Goal: Task Accomplishment & Management: Manage account settings

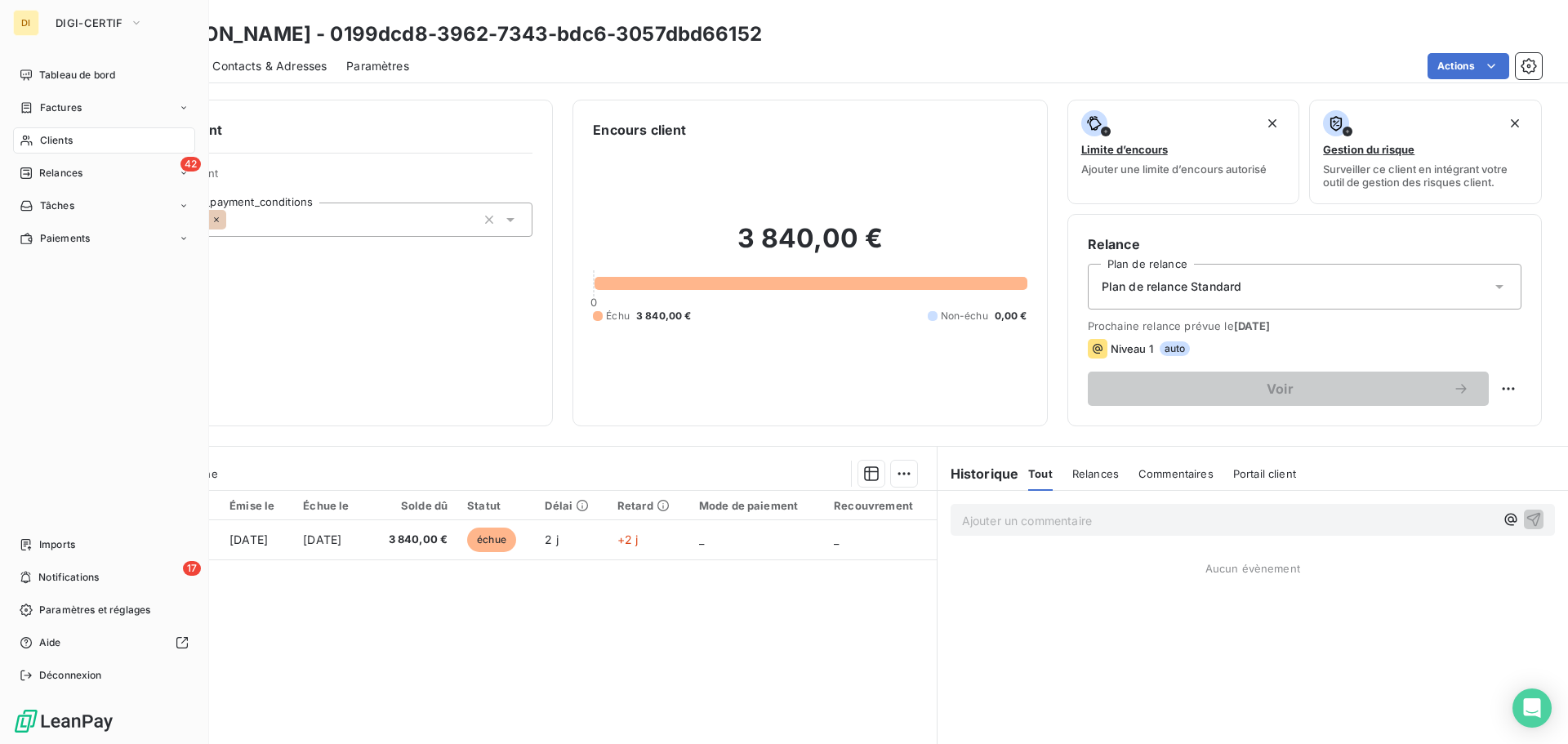
click at [25, 132] on div "Clients" at bounding box center [104, 140] width 182 height 26
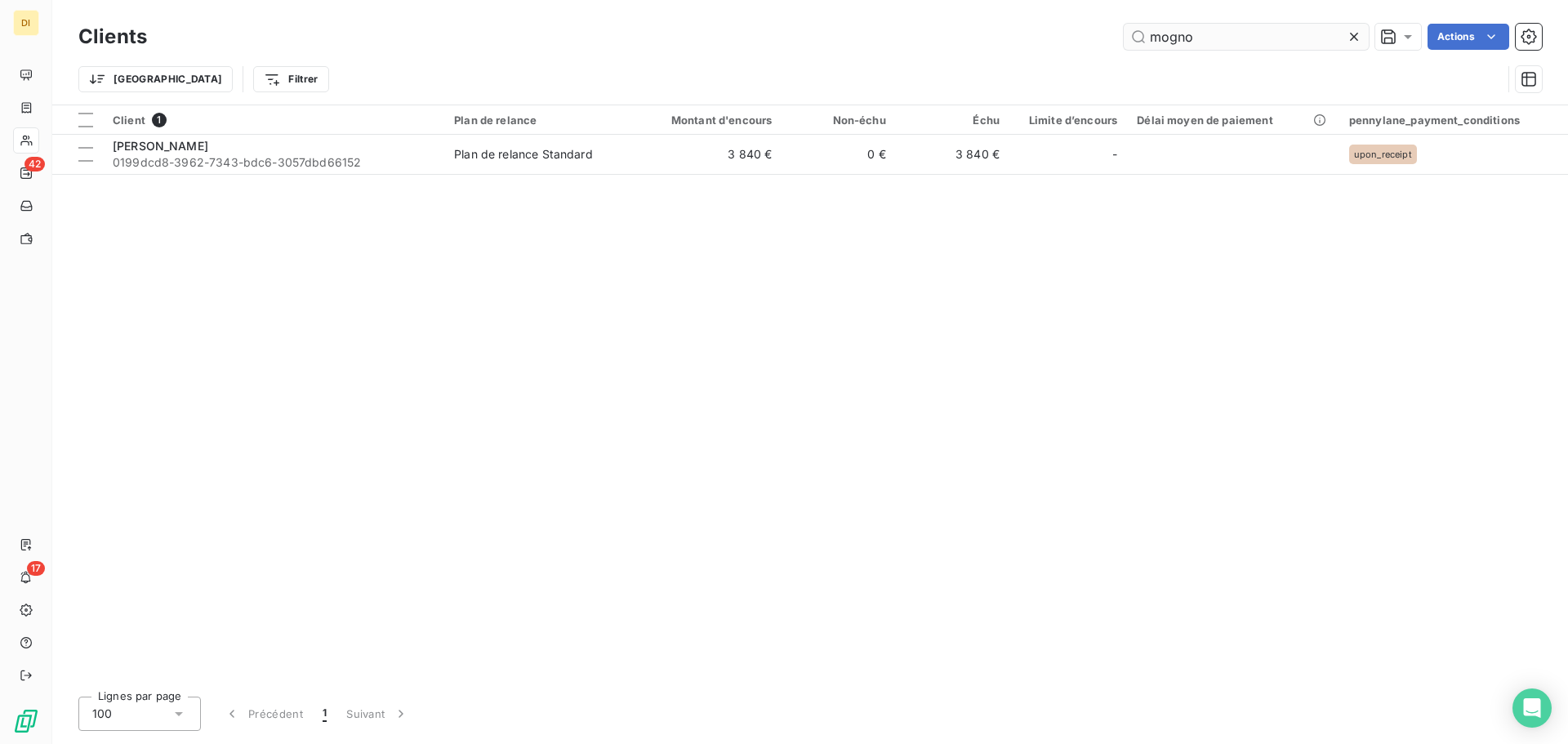
click at [1149, 34] on input "mogno" at bounding box center [1246, 36] width 245 height 26
click at [1258, 44] on input "barber" at bounding box center [1246, 36] width 245 height 26
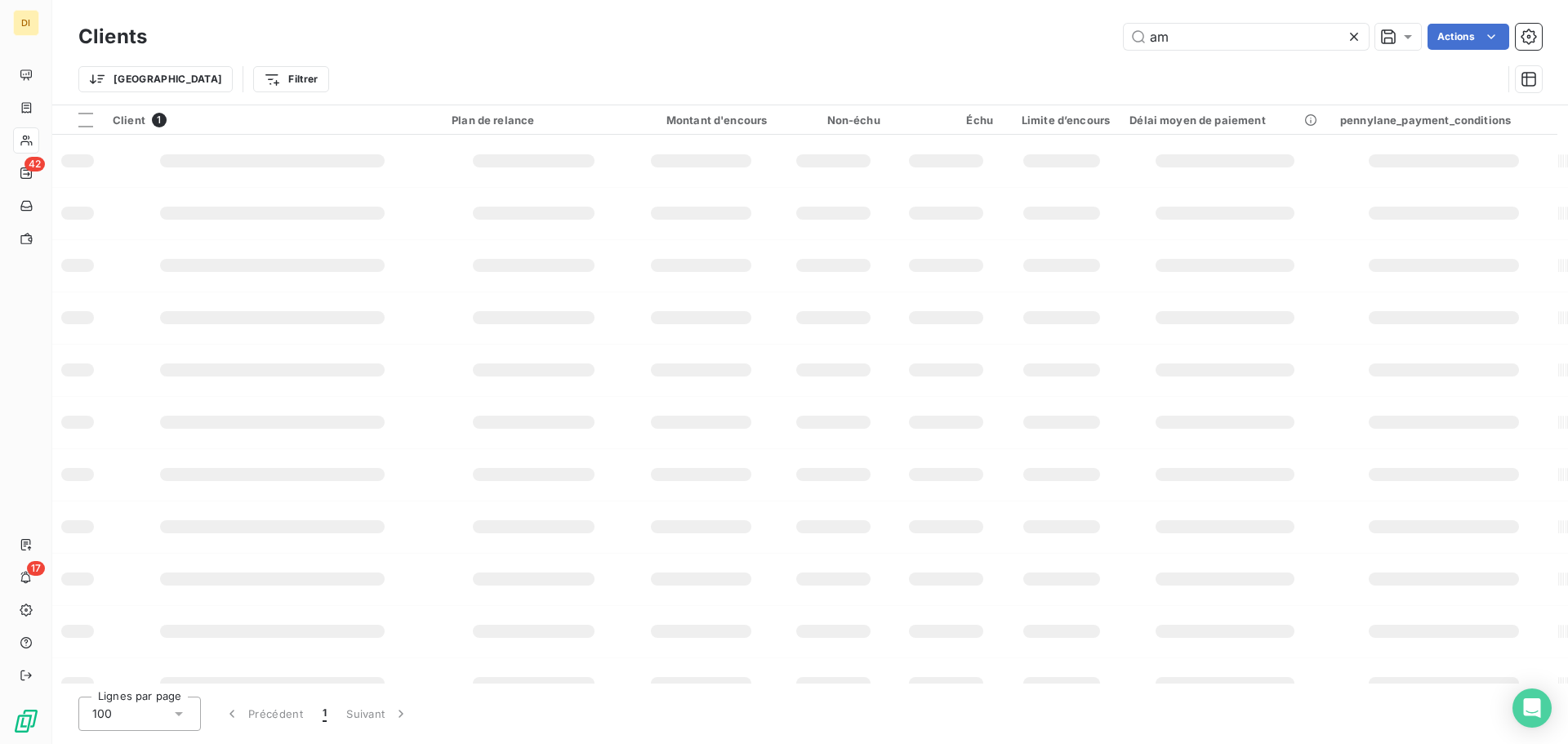
type input "a"
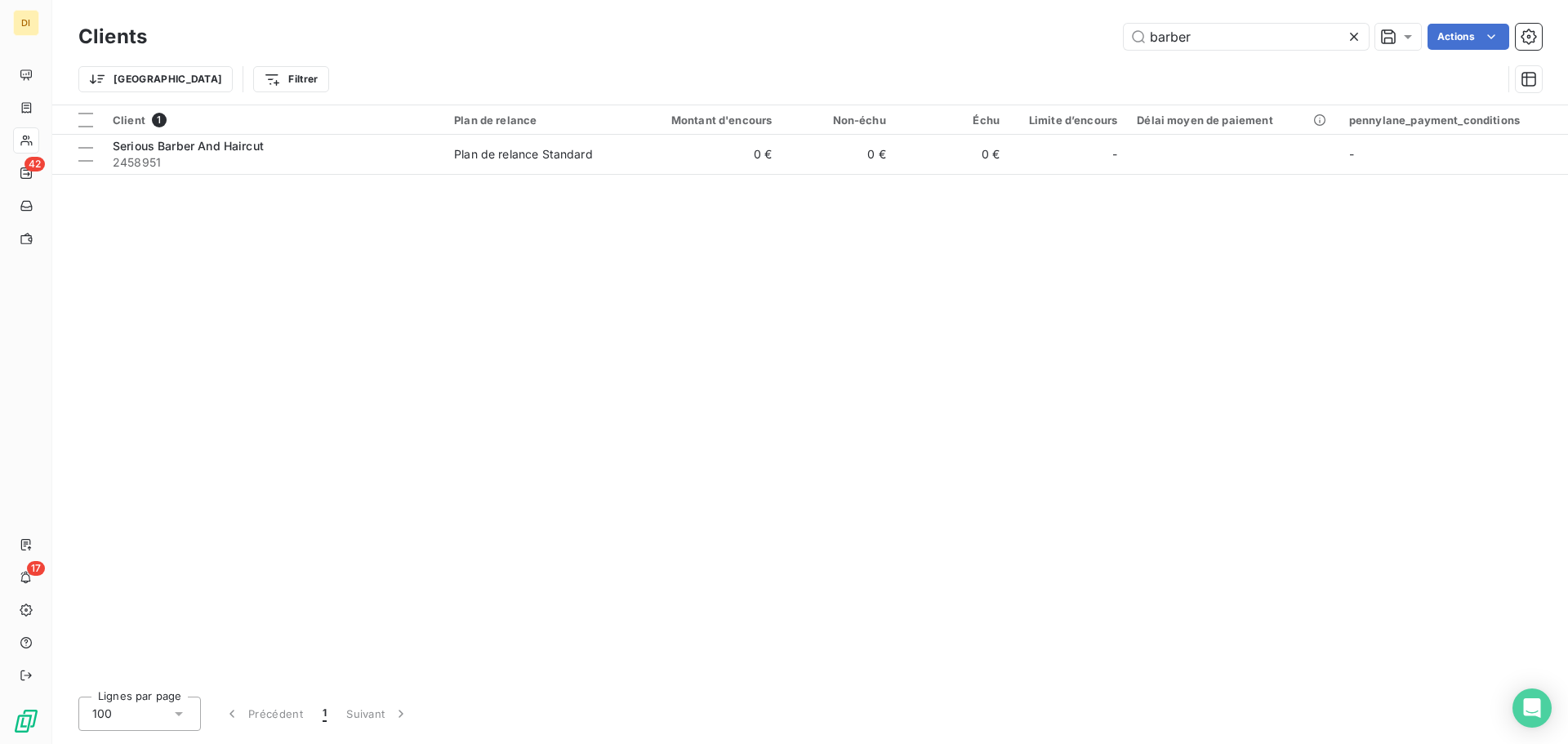
type input "barber"
click at [426, 169] on span "2458951" at bounding box center [274, 162] width 322 height 16
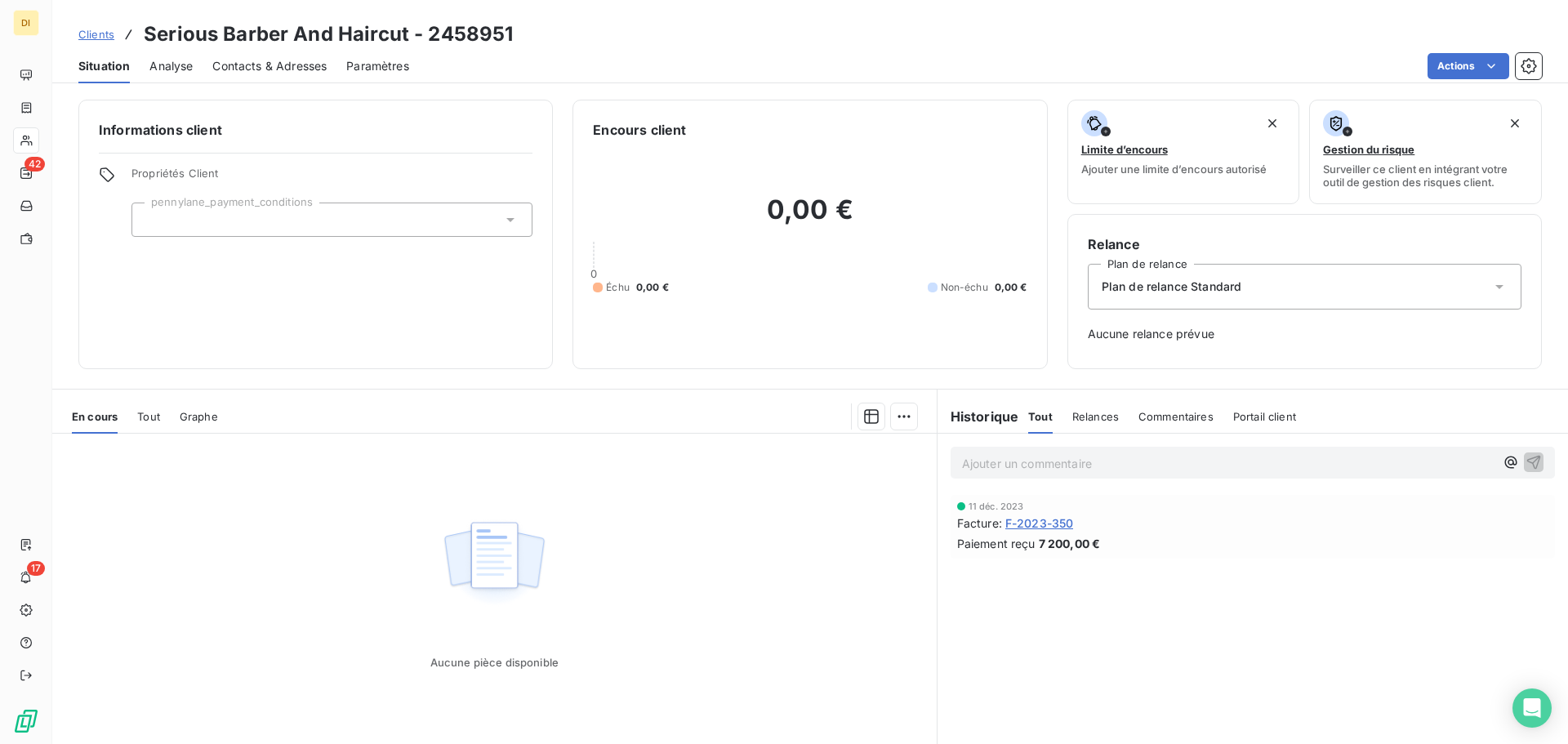
click at [1017, 521] on span "F-2023-350" at bounding box center [1039, 523] width 69 height 17
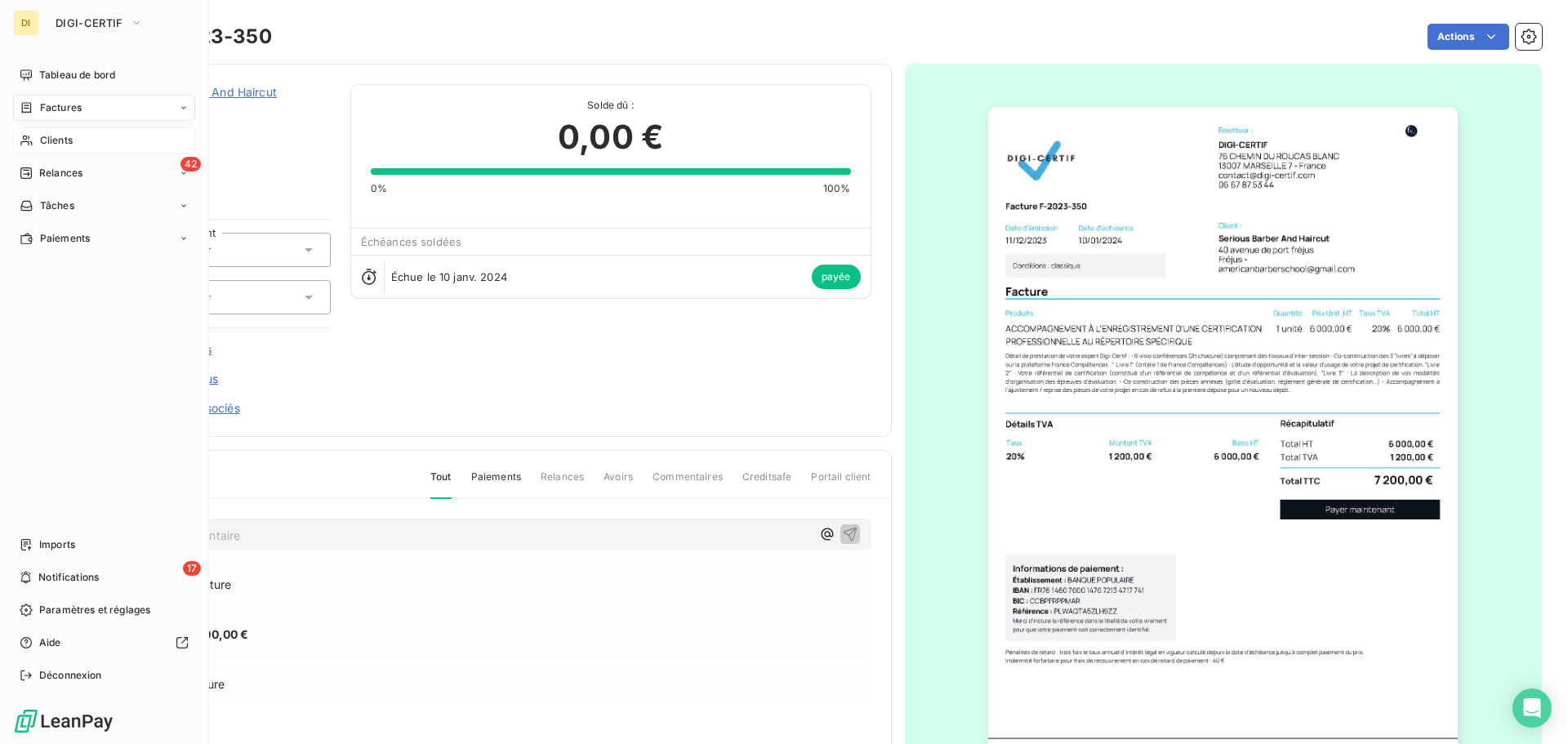
click at [45, 142] on span "Clients" at bounding box center [56, 140] width 33 height 15
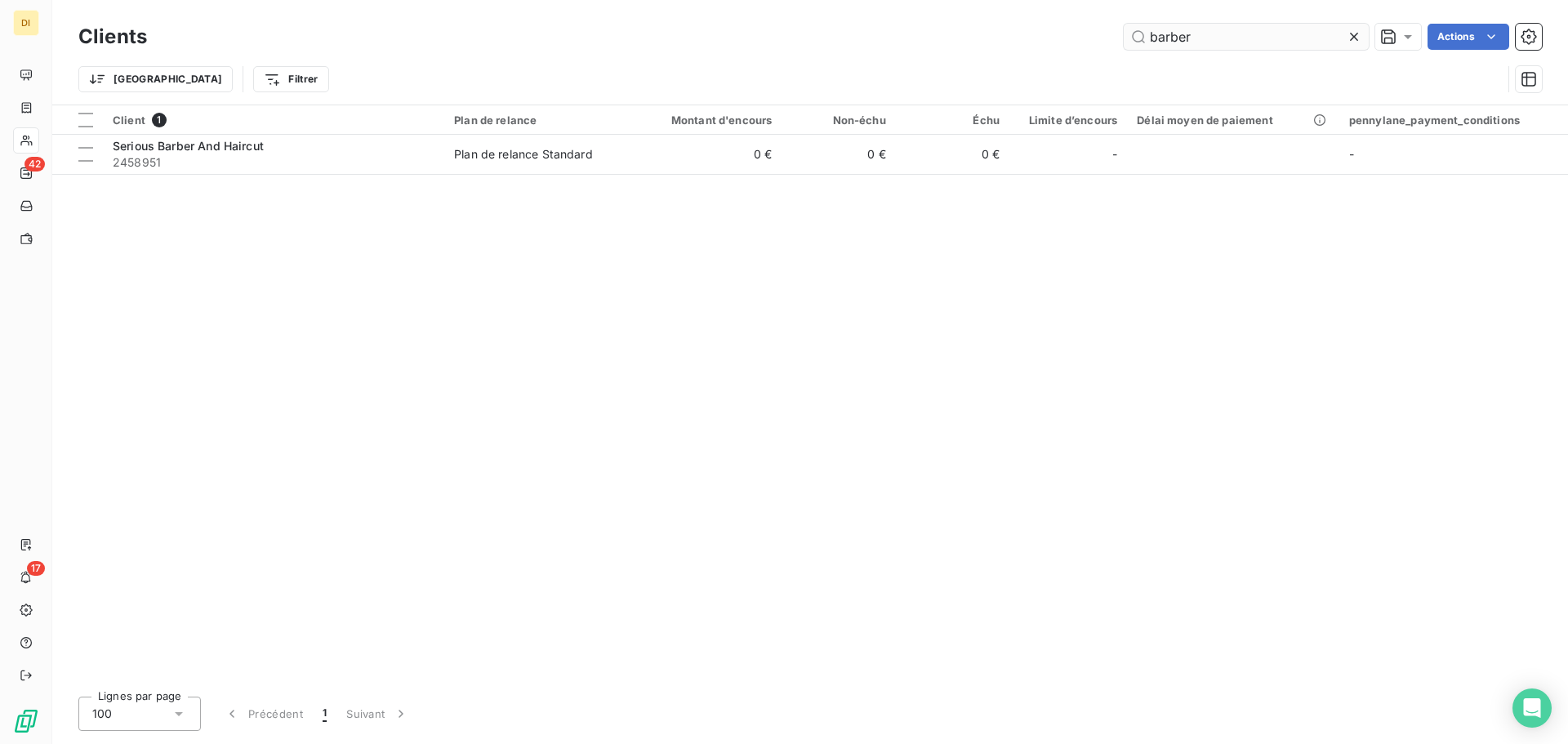
click at [1179, 34] on input "barber" at bounding box center [1246, 36] width 245 height 26
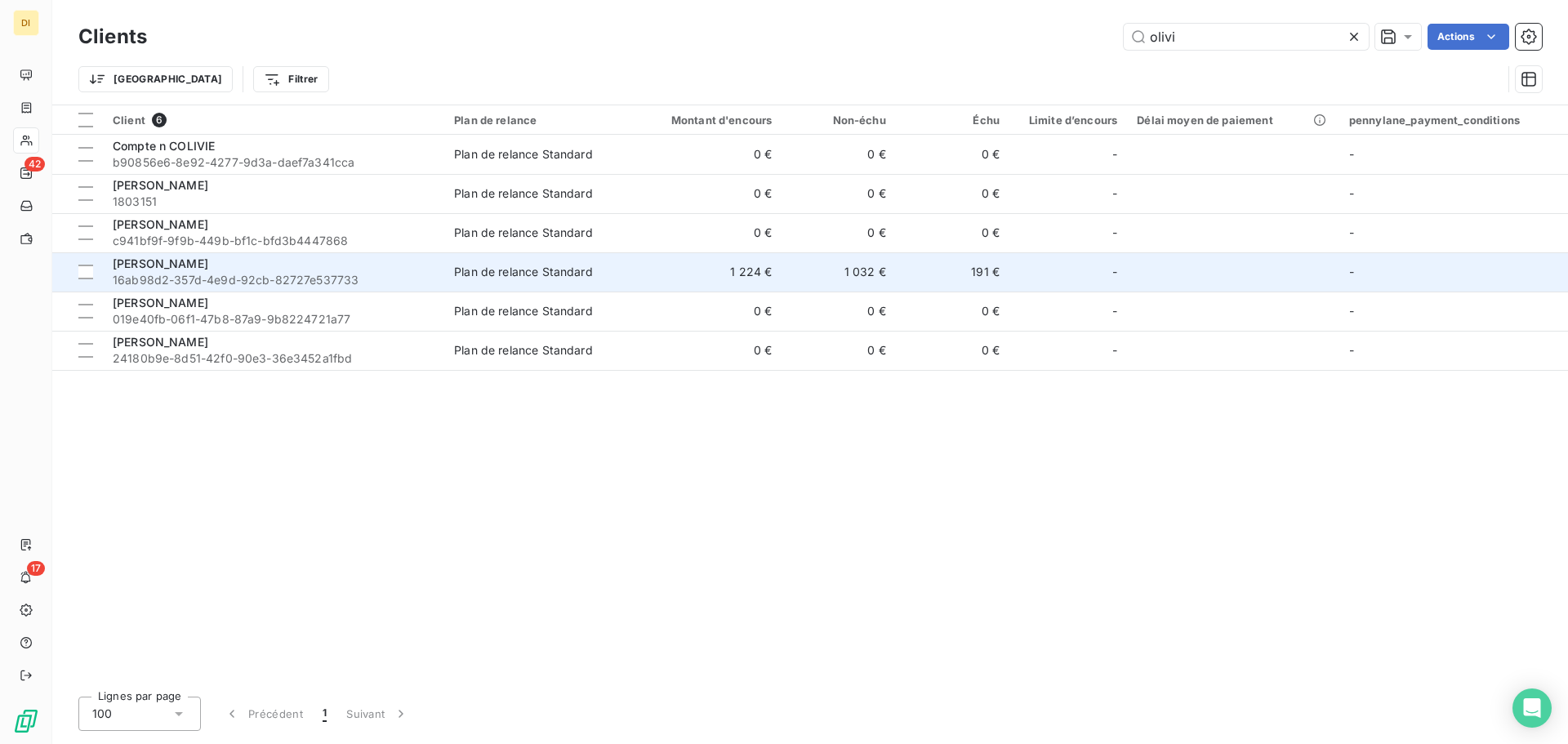
type input "olivi"
click at [277, 273] on span "16ab98d2-357d-4e9d-92cb-82727e537733" at bounding box center [274, 279] width 322 height 16
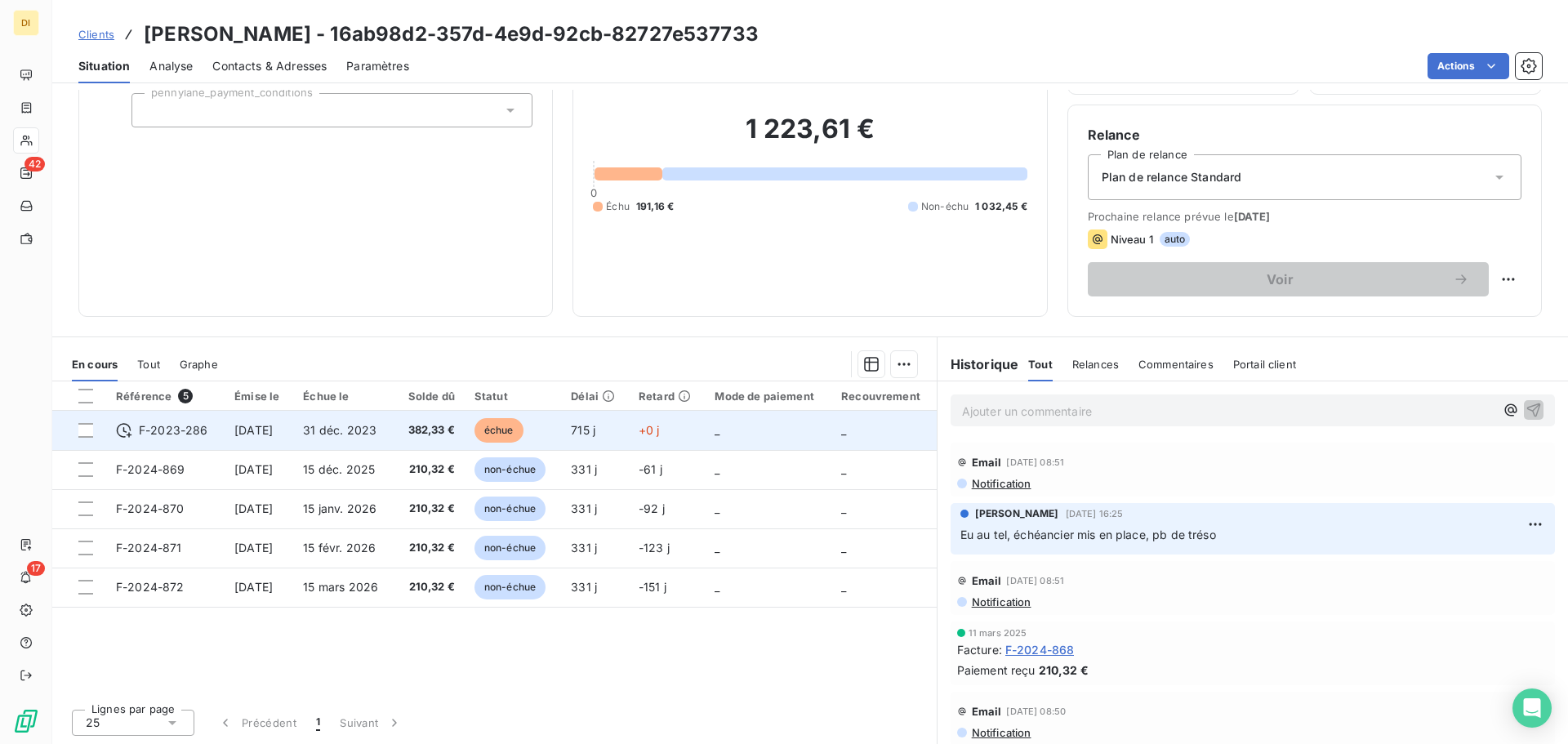
scroll to position [111, 0]
click at [452, 417] on td "382,33 €" at bounding box center [430, 430] width 70 height 39
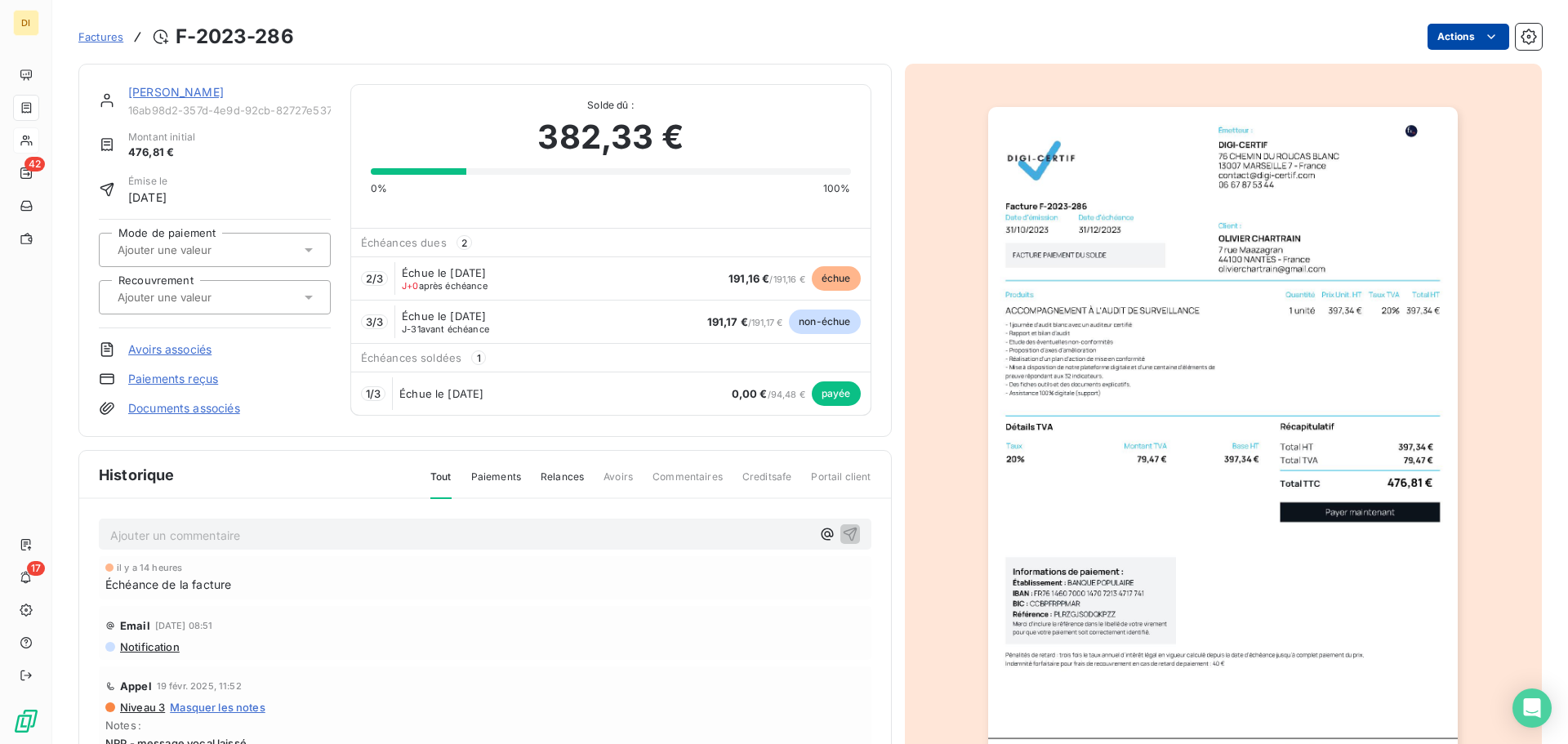
click at [1433, 38] on html "DI 42 17 Factures F-2023-286 Actions [PERSON_NAME] 16ab98d2-357d-4e9d-92cb-8272…" at bounding box center [784, 372] width 1568 height 744
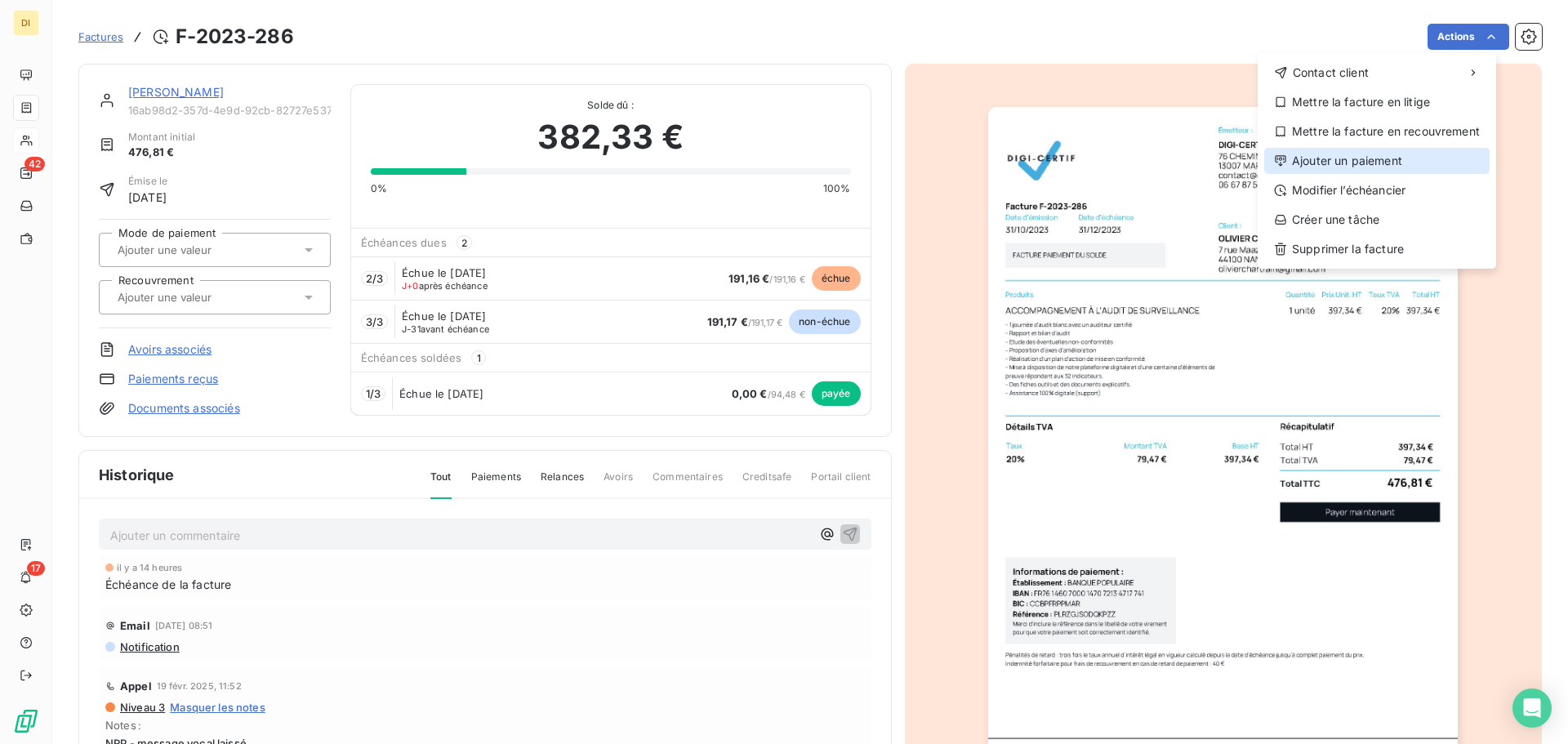
click at [1345, 164] on div "Ajouter un paiement" at bounding box center [1377, 160] width 225 height 26
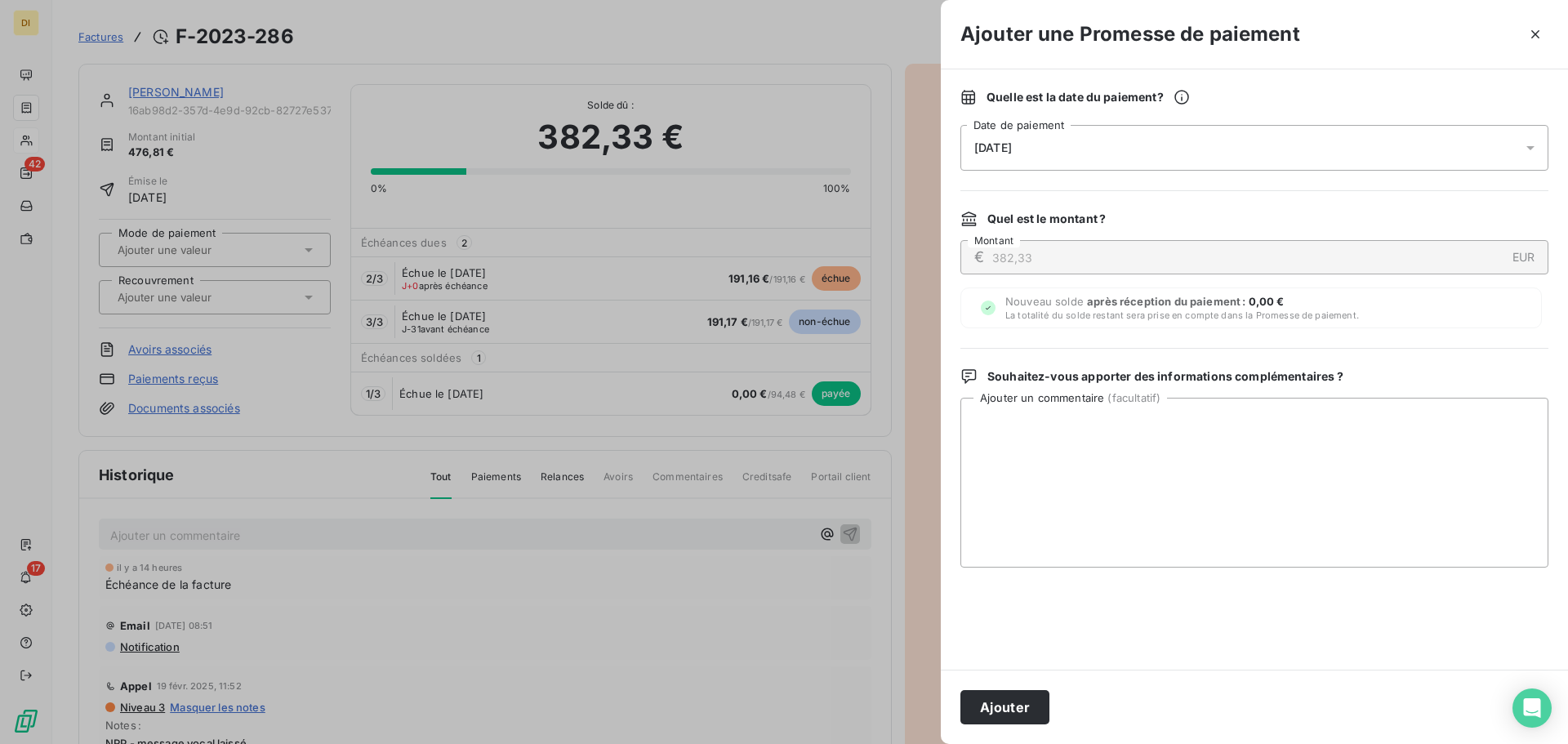
click at [1128, 147] on div "[DATE]" at bounding box center [1255, 147] width 588 height 46
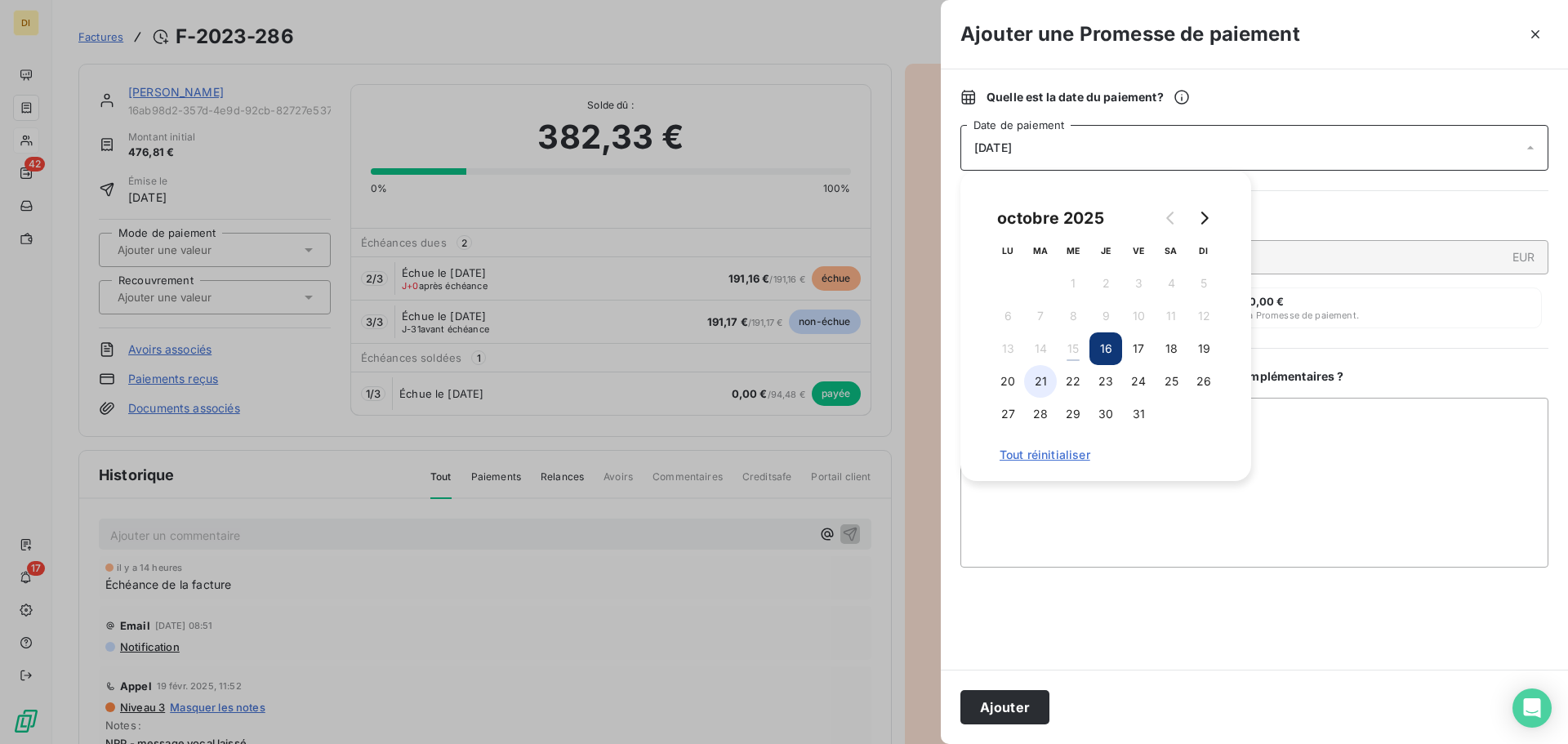
click at [1041, 378] on button "21" at bounding box center [1041, 381] width 33 height 33
click at [994, 705] on button "Ajouter" at bounding box center [1005, 706] width 89 height 34
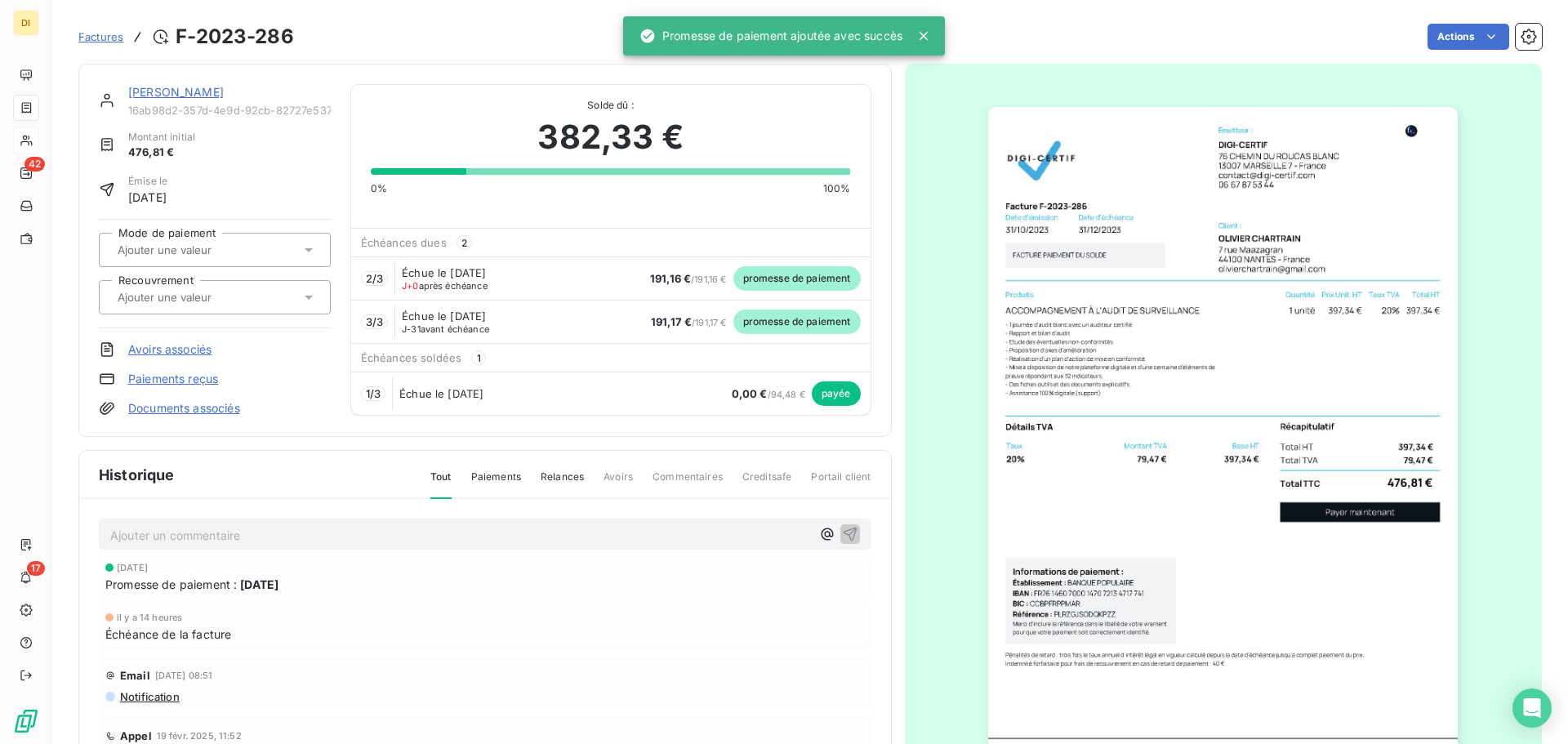
click at [209, 95] on link "[PERSON_NAME]" at bounding box center [176, 92] width 95 height 14
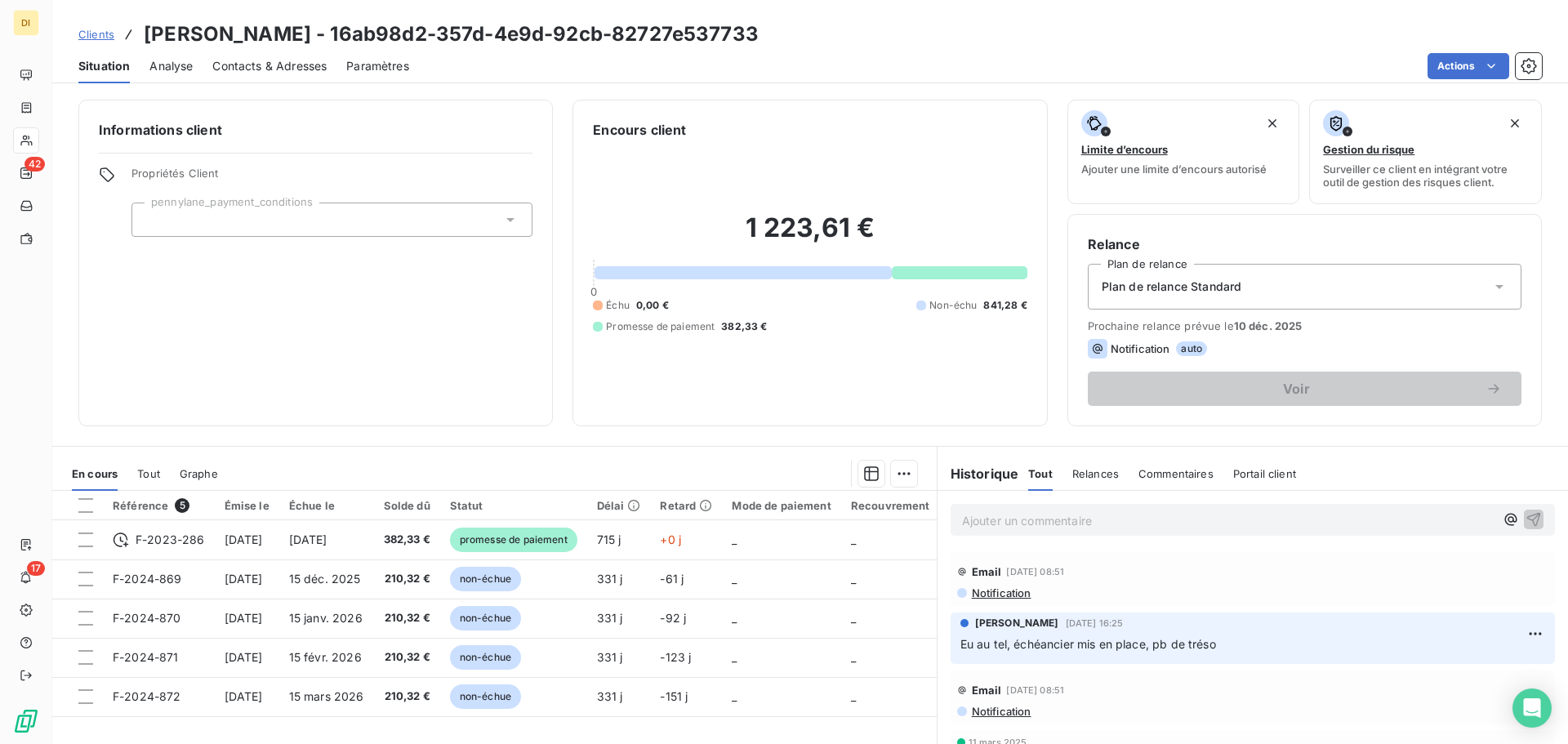
click at [81, 20] on div "Clients [PERSON_NAME] - 16ab98d2-357d-4e9d-92cb-82727e537733" at bounding box center [418, 34] width 680 height 29
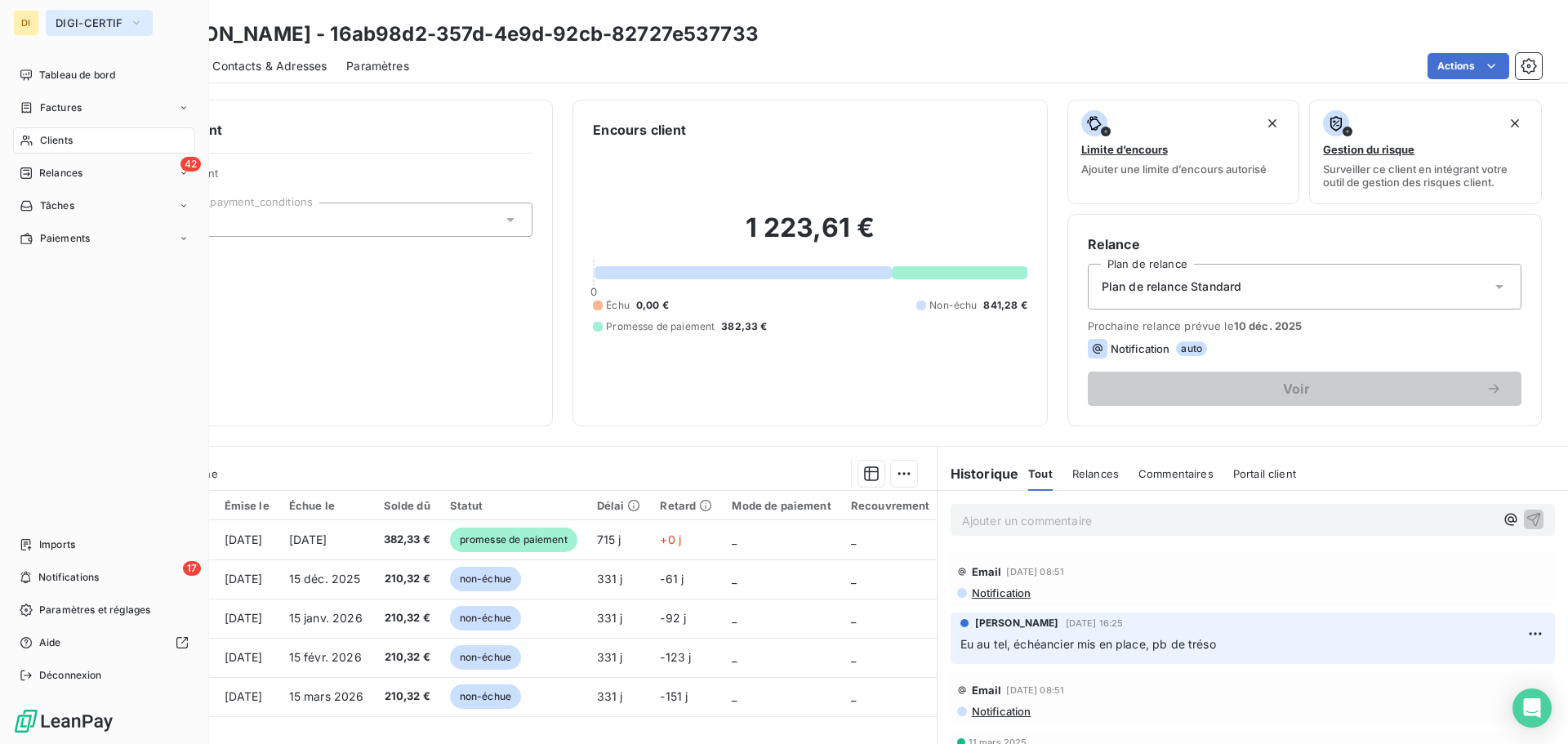
click at [52, 31] on button "DIGI-CERTIF" at bounding box center [99, 22] width 107 height 26
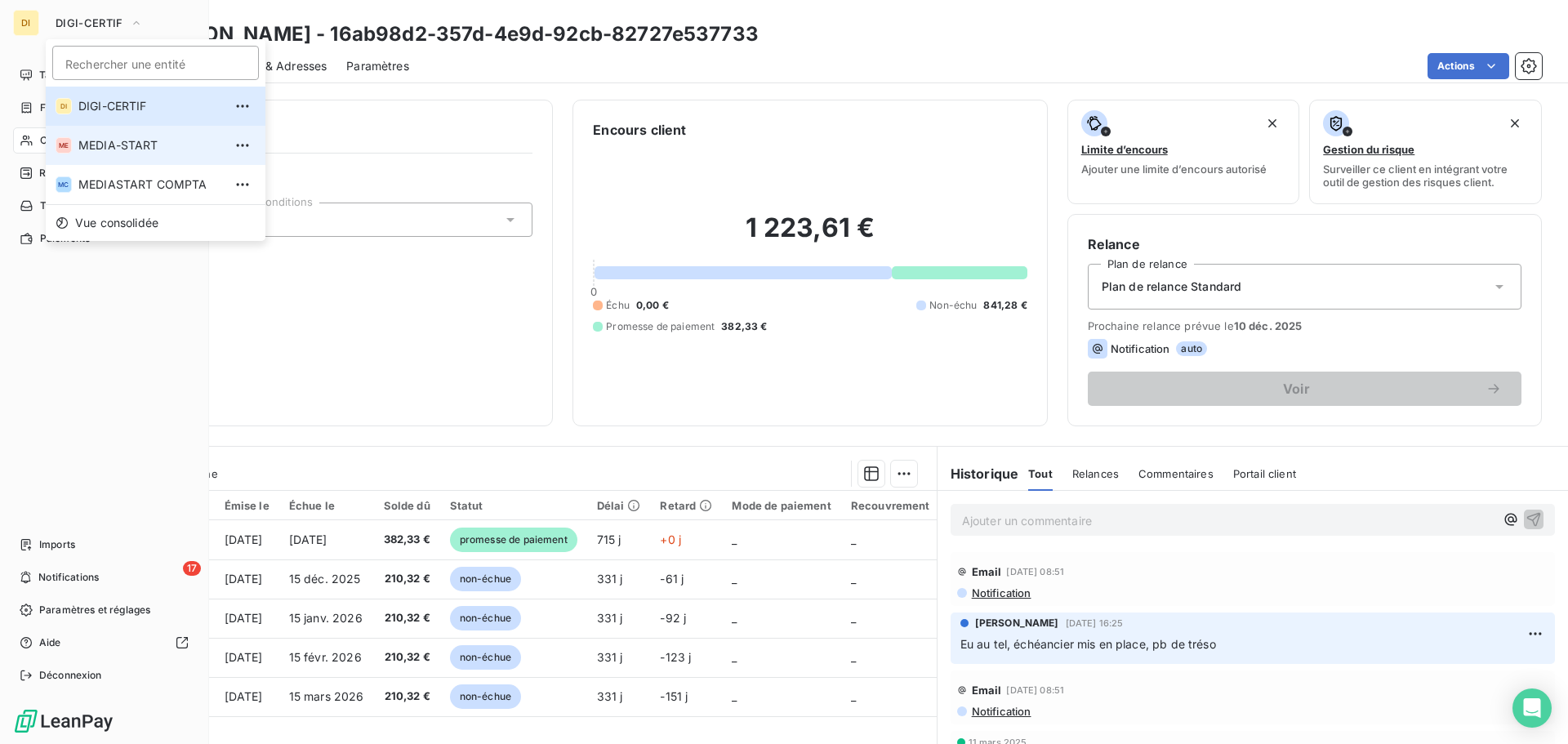
click at [76, 149] on li "ME MEDIA-START" at bounding box center [155, 146] width 219 height 39
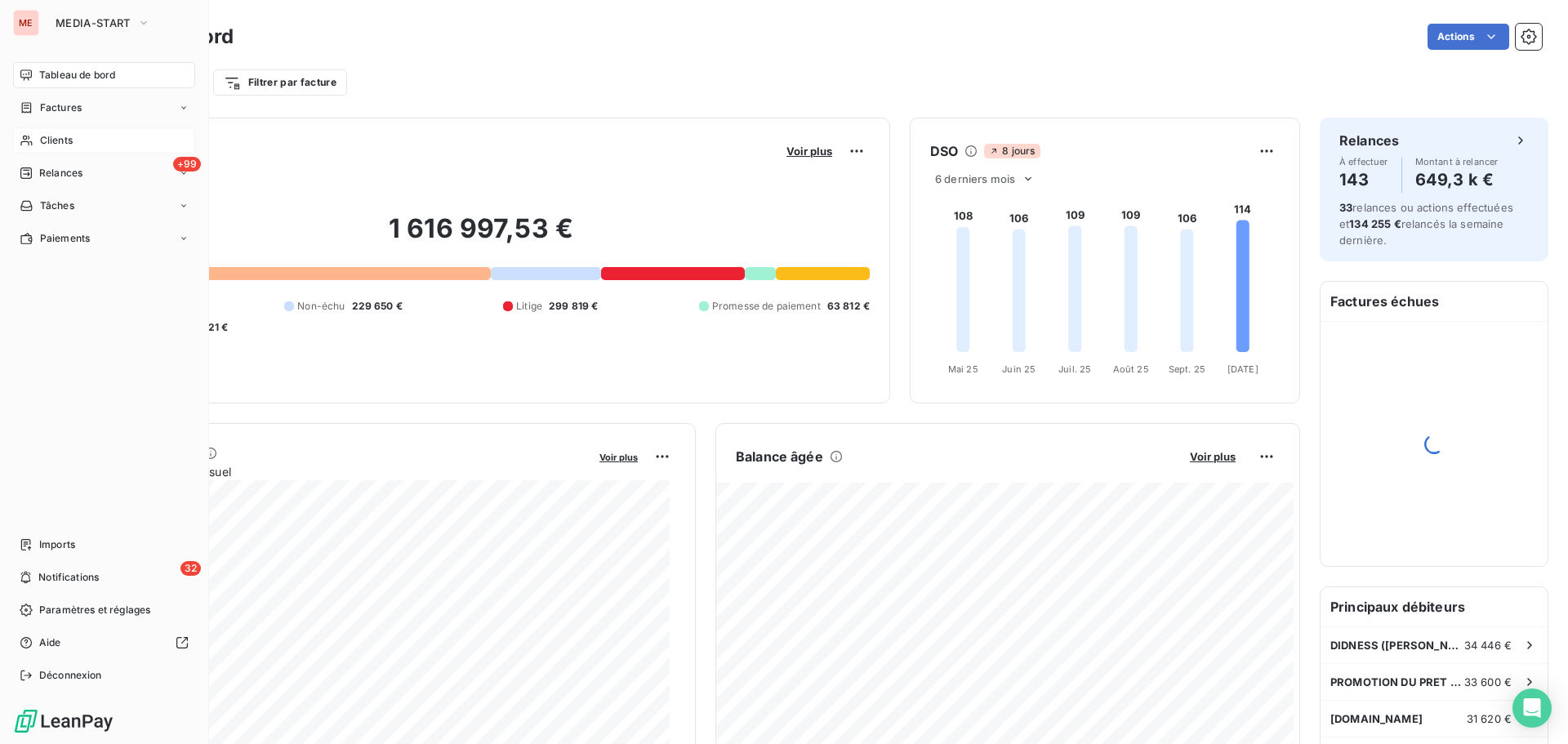
click at [75, 142] on div "Clients" at bounding box center [104, 140] width 182 height 26
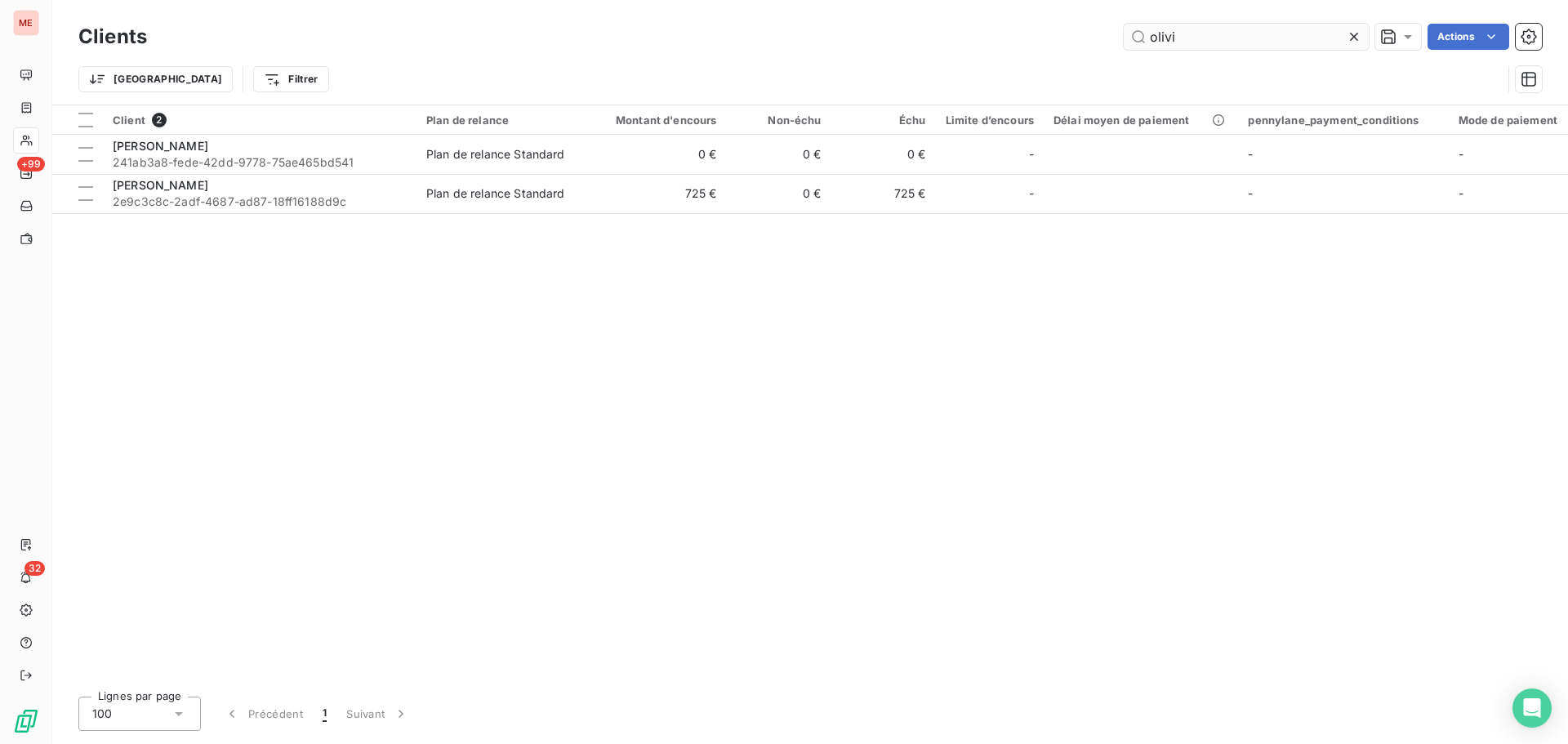
click at [1232, 39] on input "olivi" at bounding box center [1246, 36] width 245 height 26
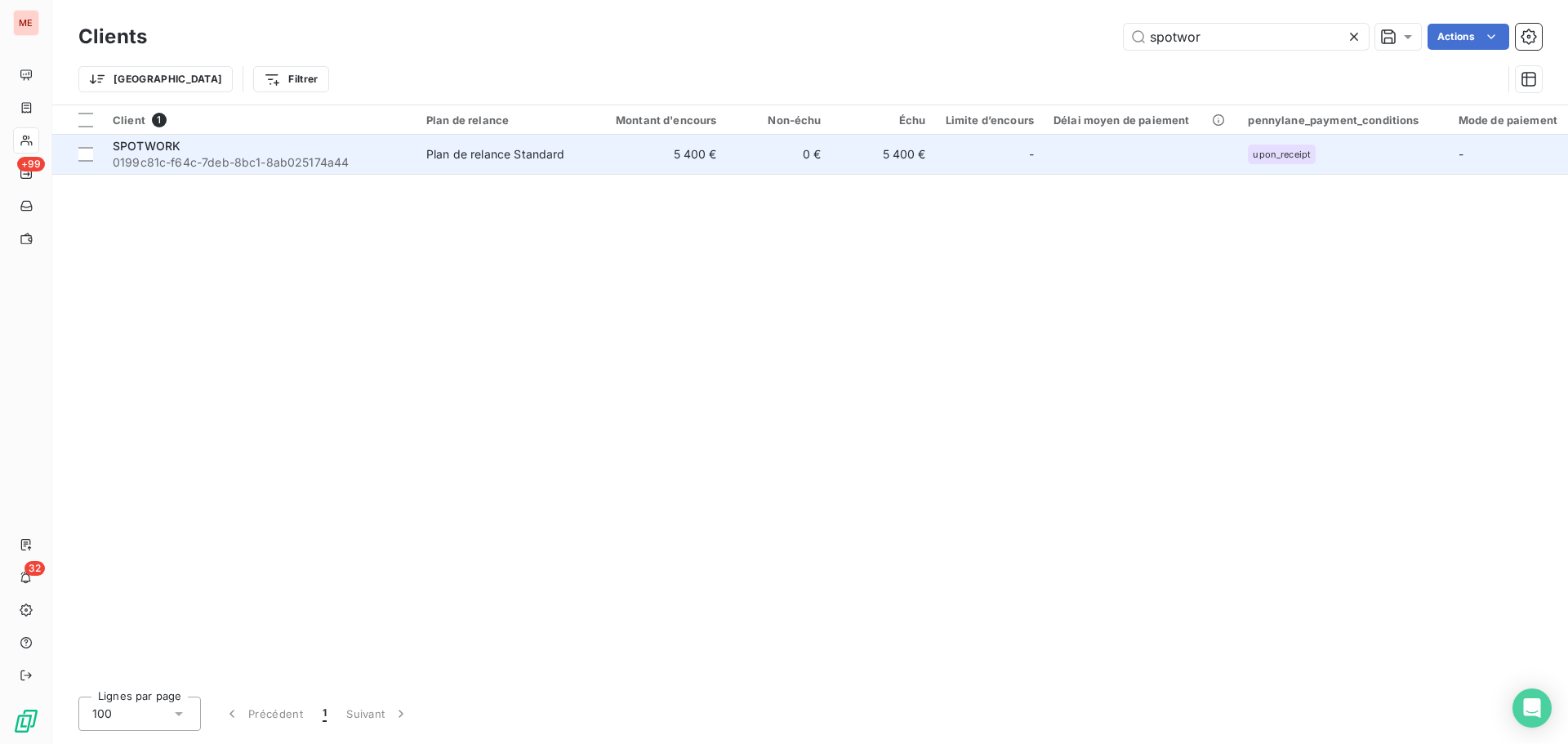
type input "spotwor"
click at [367, 154] on span "0199c81c-f64c-7deb-8bc1-8ab025174a44" at bounding box center [259, 162] width 294 height 16
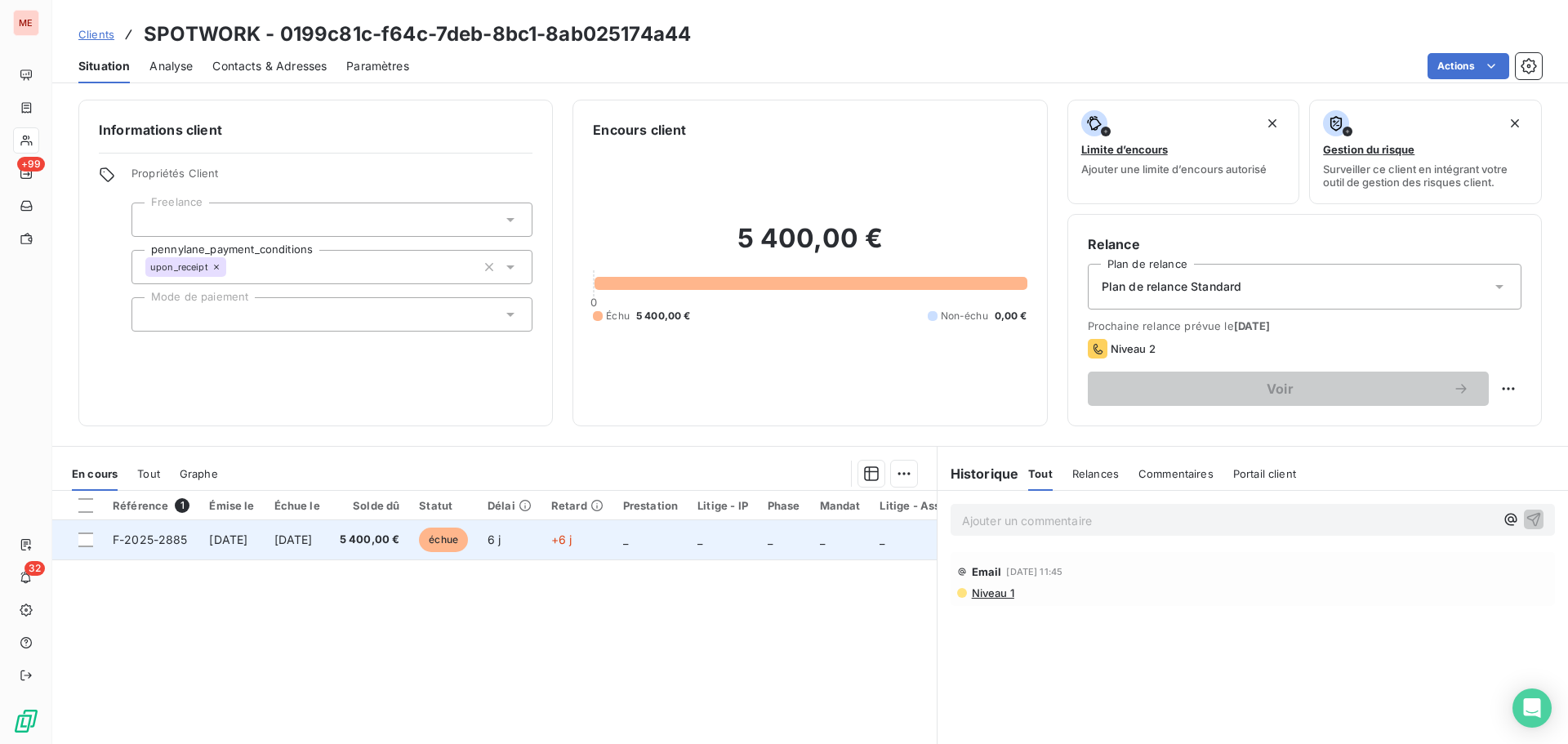
click at [312, 541] on span "[DATE]" at bounding box center [294, 539] width 39 height 14
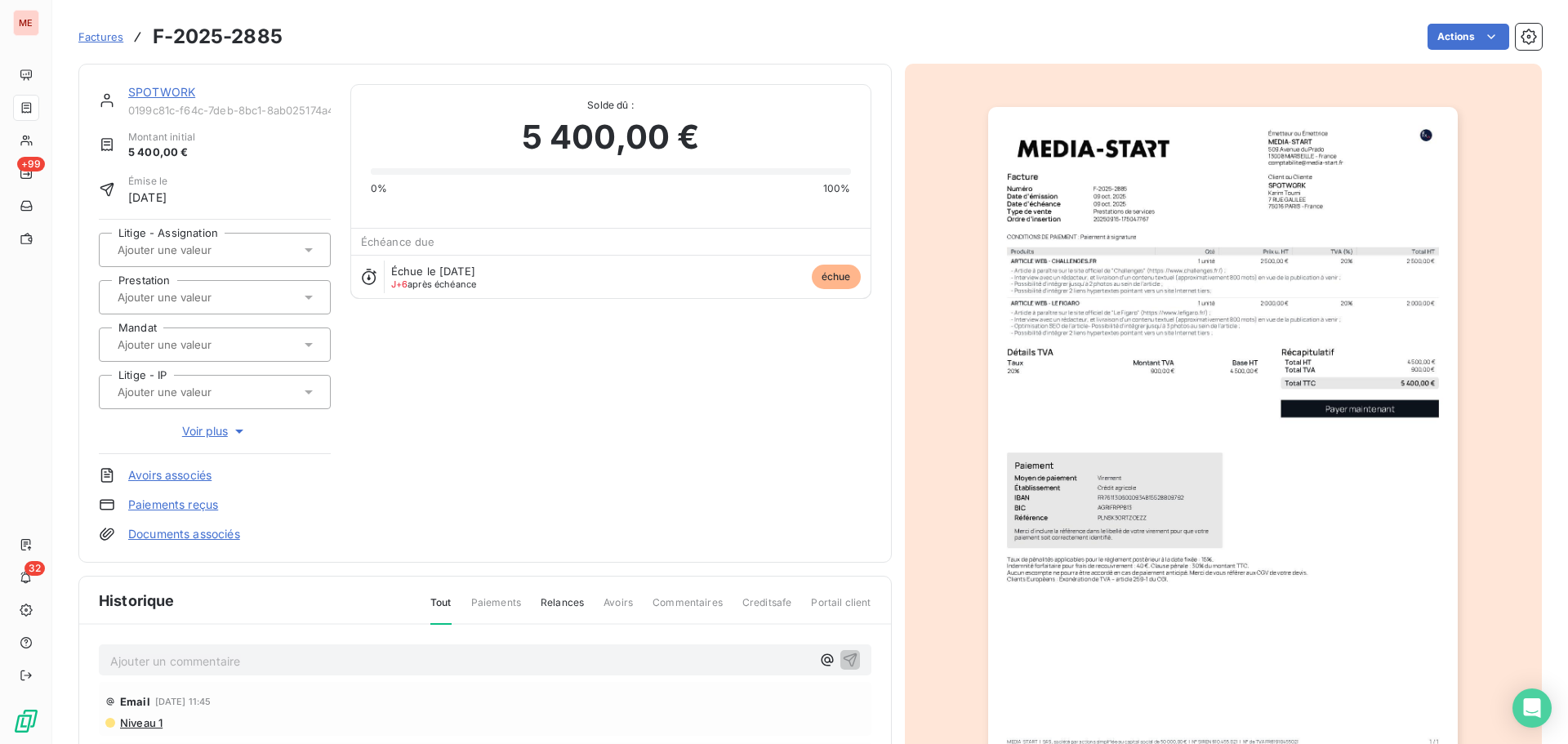
click at [148, 725] on span "Niveau 1" at bounding box center [140, 722] width 44 height 13
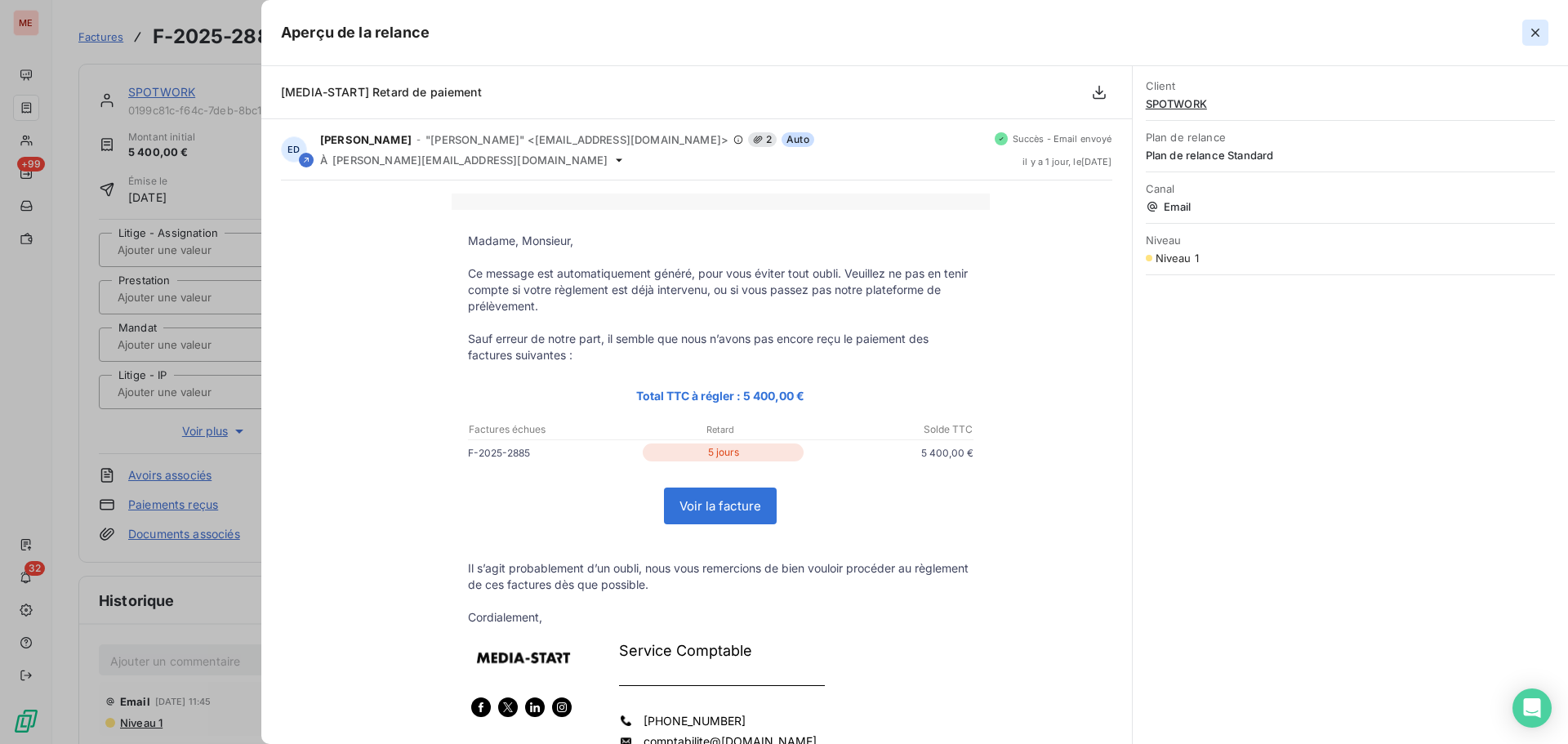
click at [1530, 32] on icon "button" at bounding box center [1535, 32] width 16 height 16
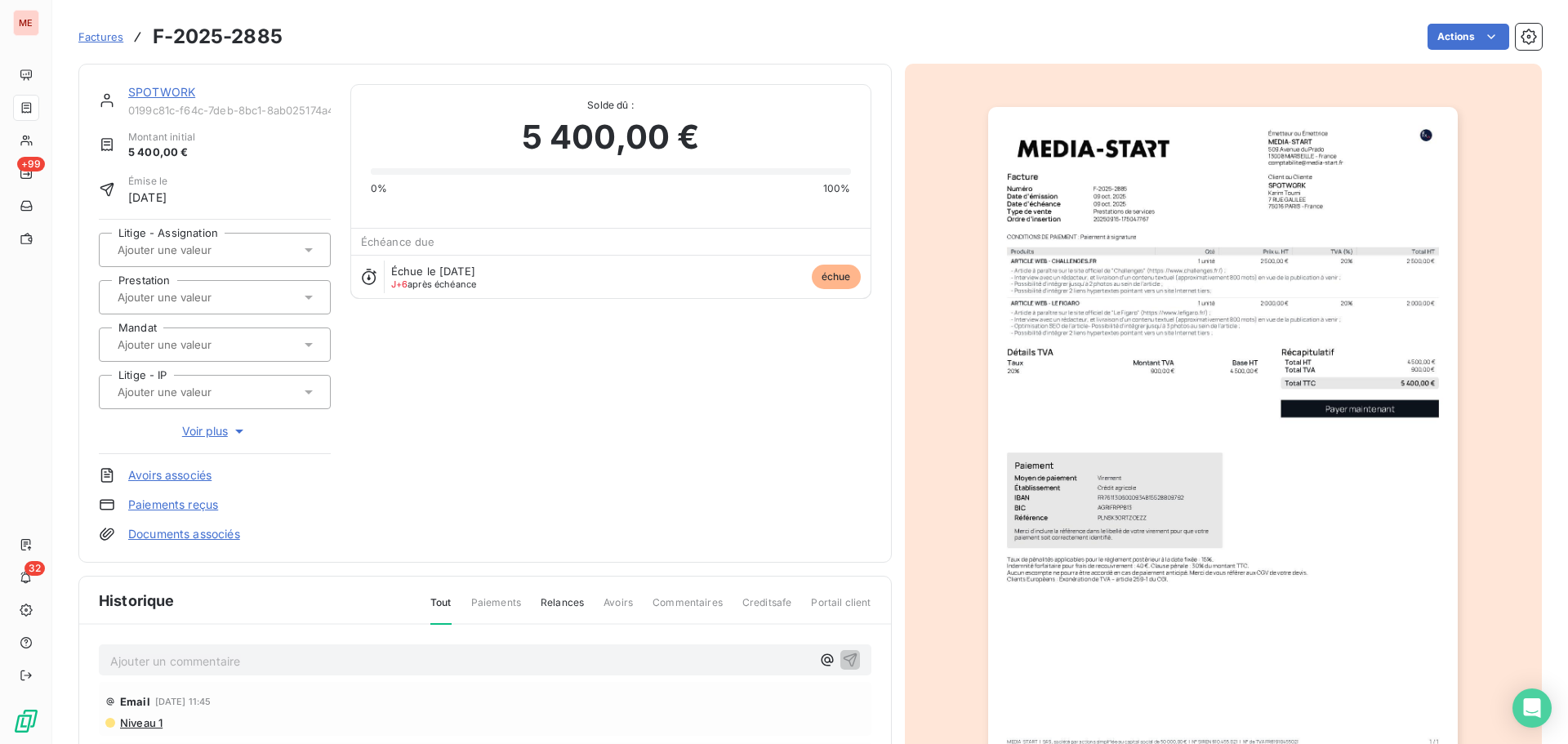
click at [157, 88] on link "SPOTWORK" at bounding box center [161, 92] width 67 height 14
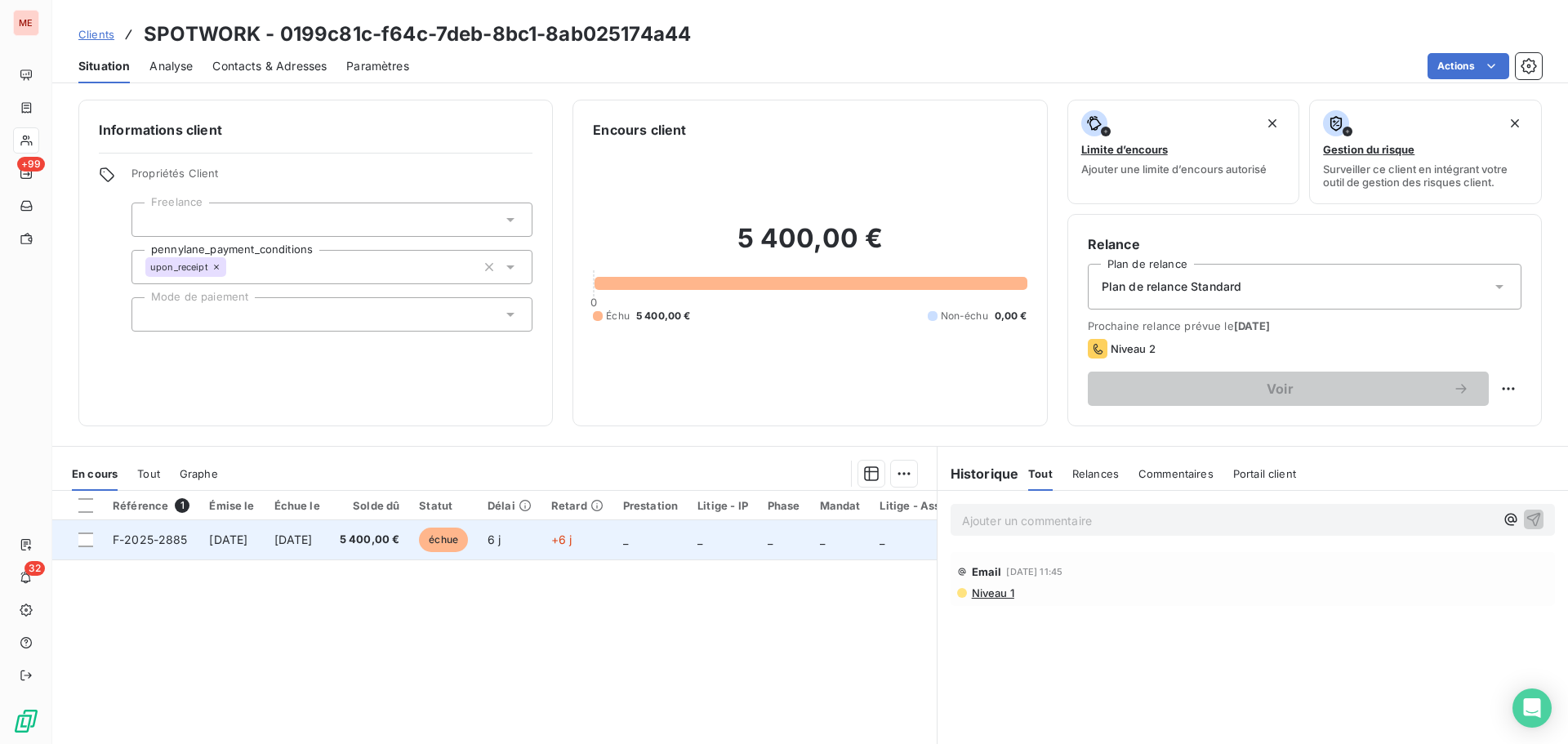
click at [312, 543] on span "[DATE]" at bounding box center [294, 539] width 39 height 14
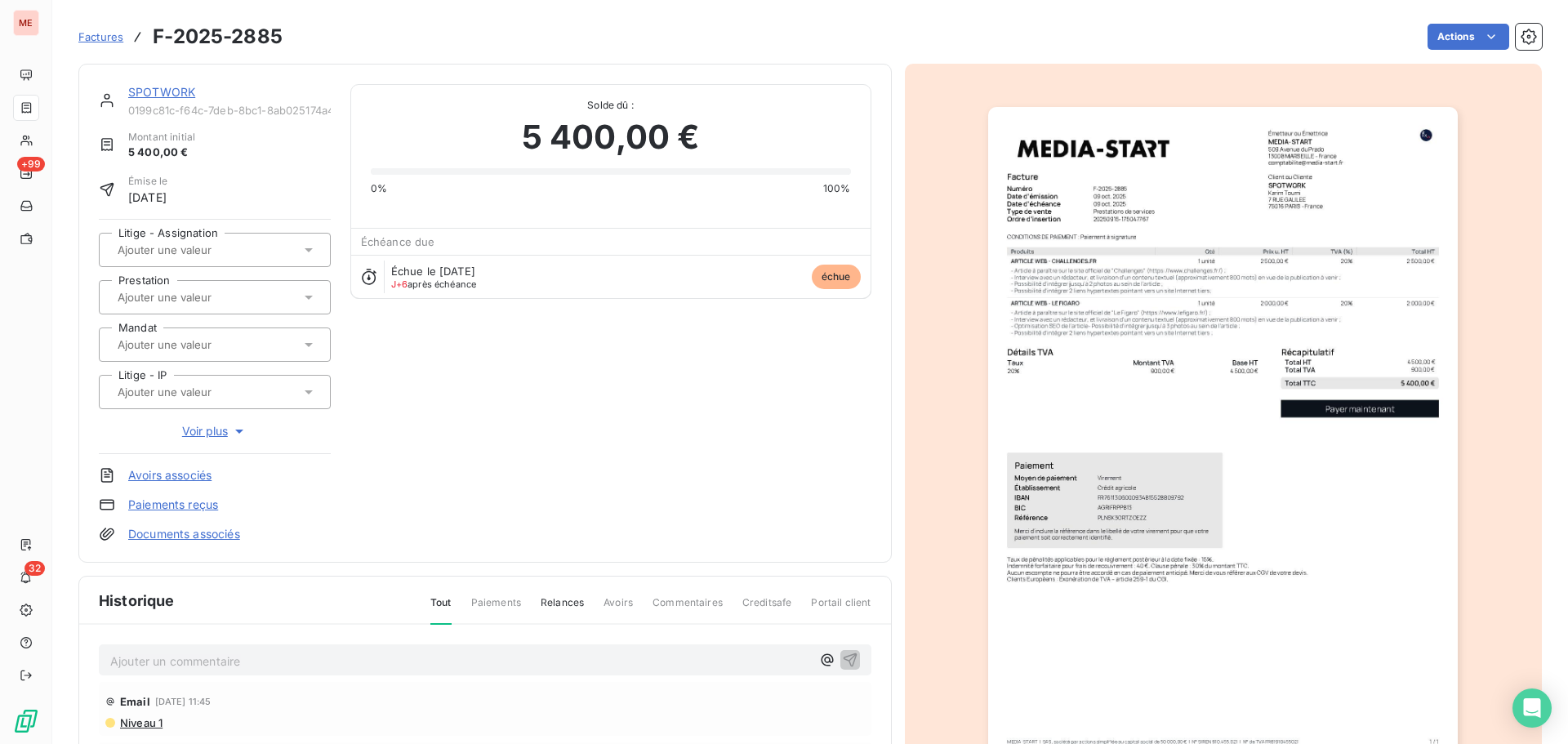
click at [736, 409] on div "SPOTWORK 0199c81c-f64c-7deb-8bc1-8ab025174a44 Montant initial 5 400,00 € Émise …" at bounding box center [485, 313] width 772 height 458
click at [521, 408] on div "SPOTWORK 0199c81c-f64c-7deb-8bc1-8ab025174a44 Montant initial 5 400,00 € Émise …" at bounding box center [485, 313] width 772 height 458
click at [1444, 34] on html "ME +99 32 Factures F-2025-2885 Actions SPOTWORK 0199c81c-f64c-7deb-8bc1-8ab0251…" at bounding box center [784, 372] width 1568 height 744
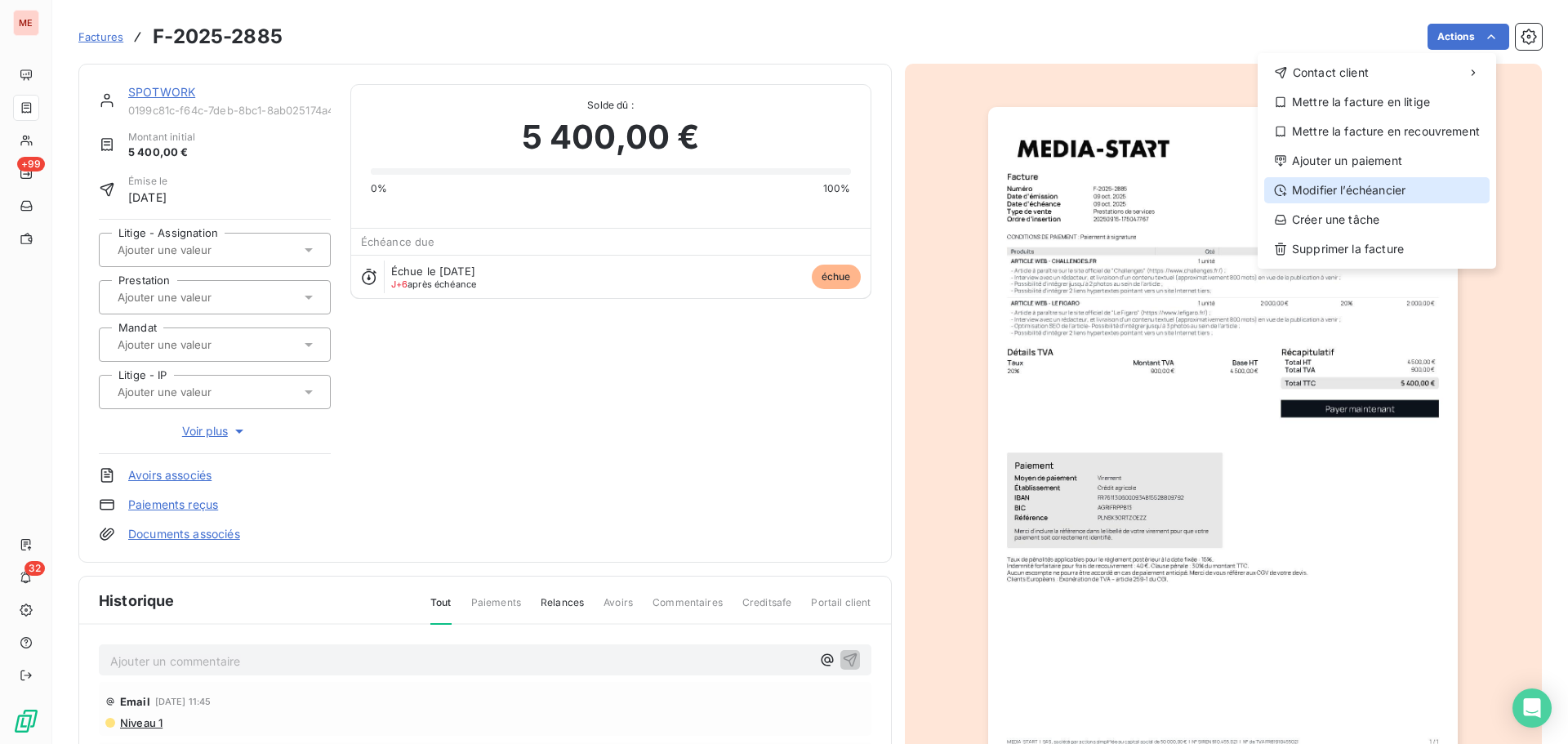
click at [1406, 186] on div "Modifier l’échéancier" at bounding box center [1377, 190] width 225 height 26
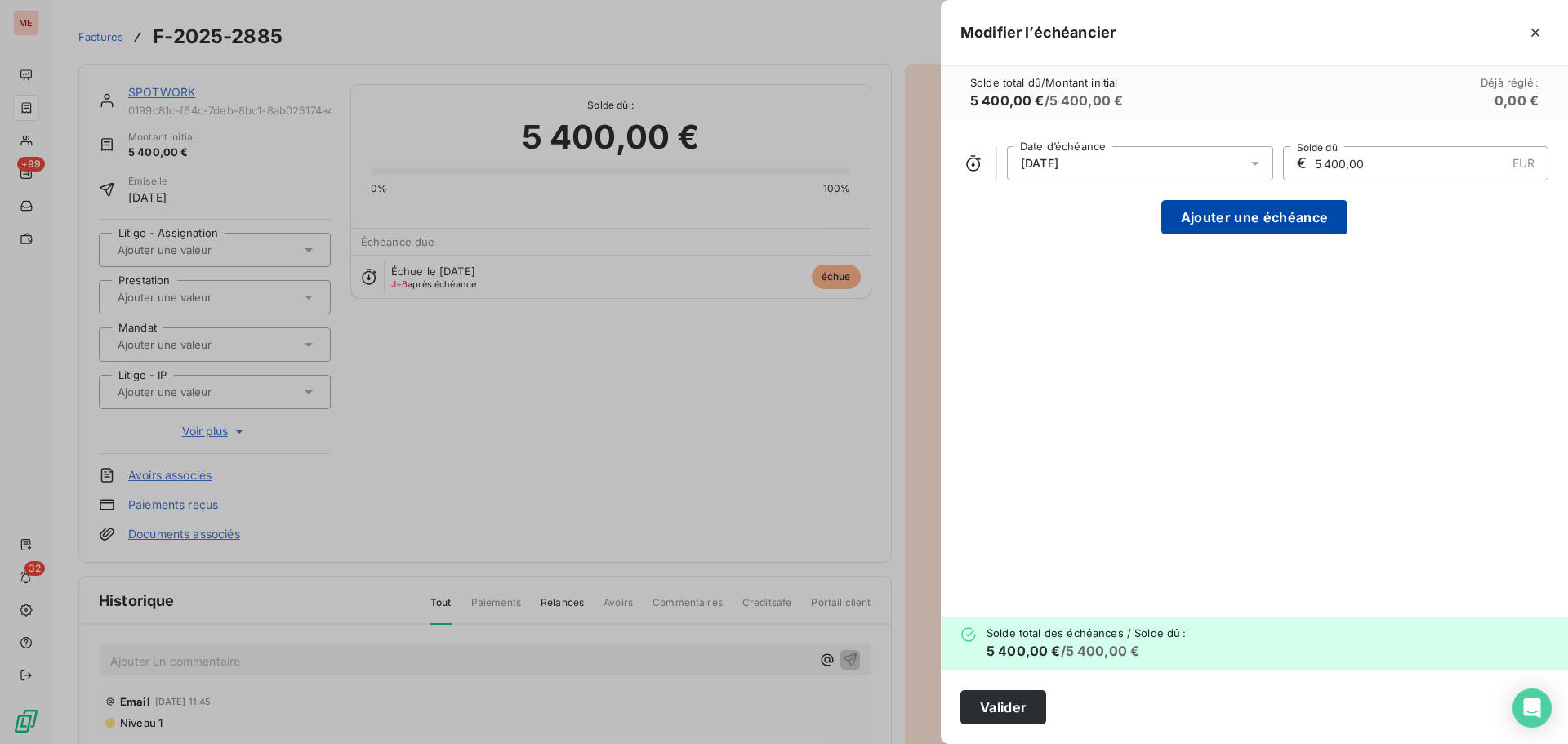
click at [1280, 218] on button "Ajouter une échéance" at bounding box center [1255, 216] width 186 height 34
type input "2 700,00"
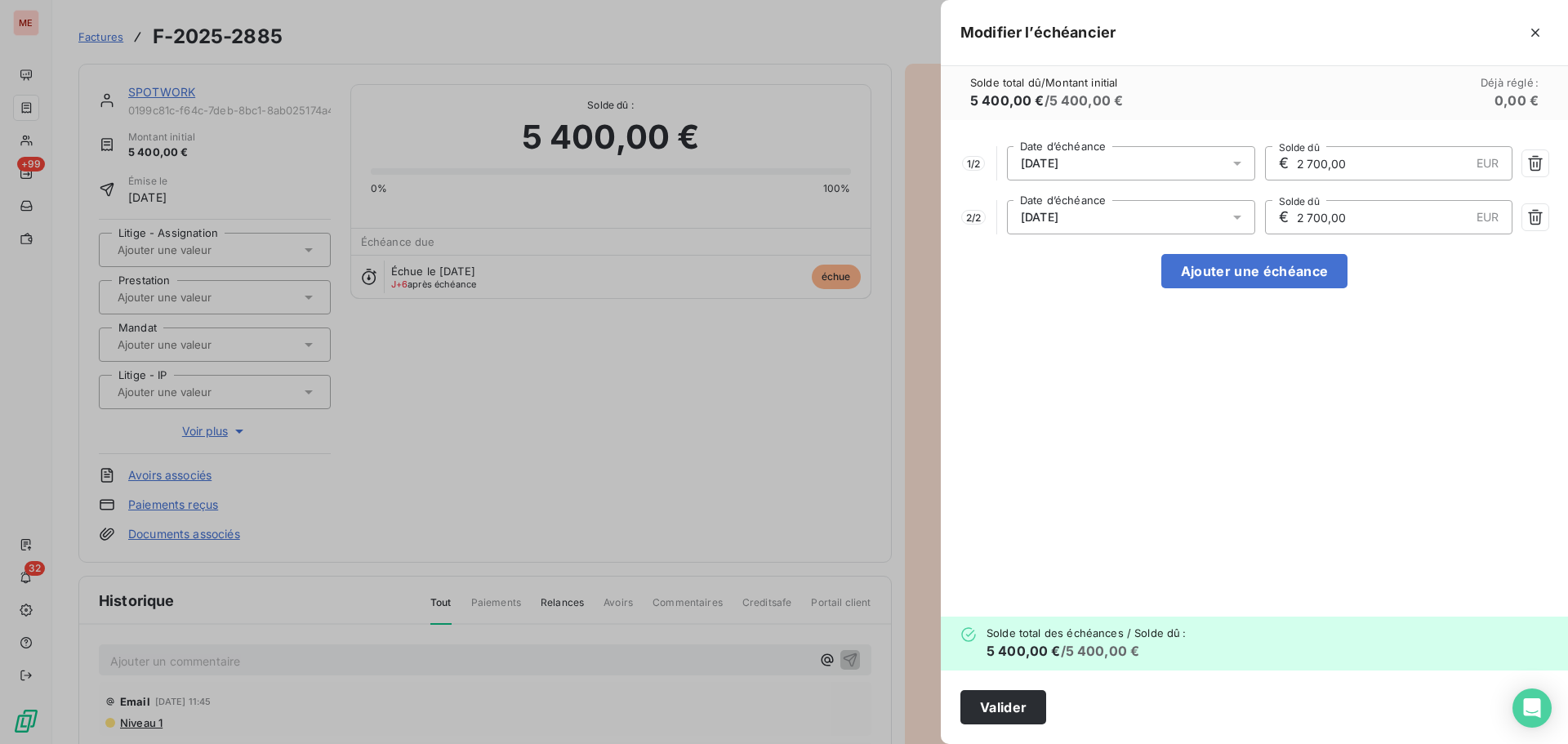
click at [1192, 225] on div "[DATE]" at bounding box center [1131, 216] width 248 height 34
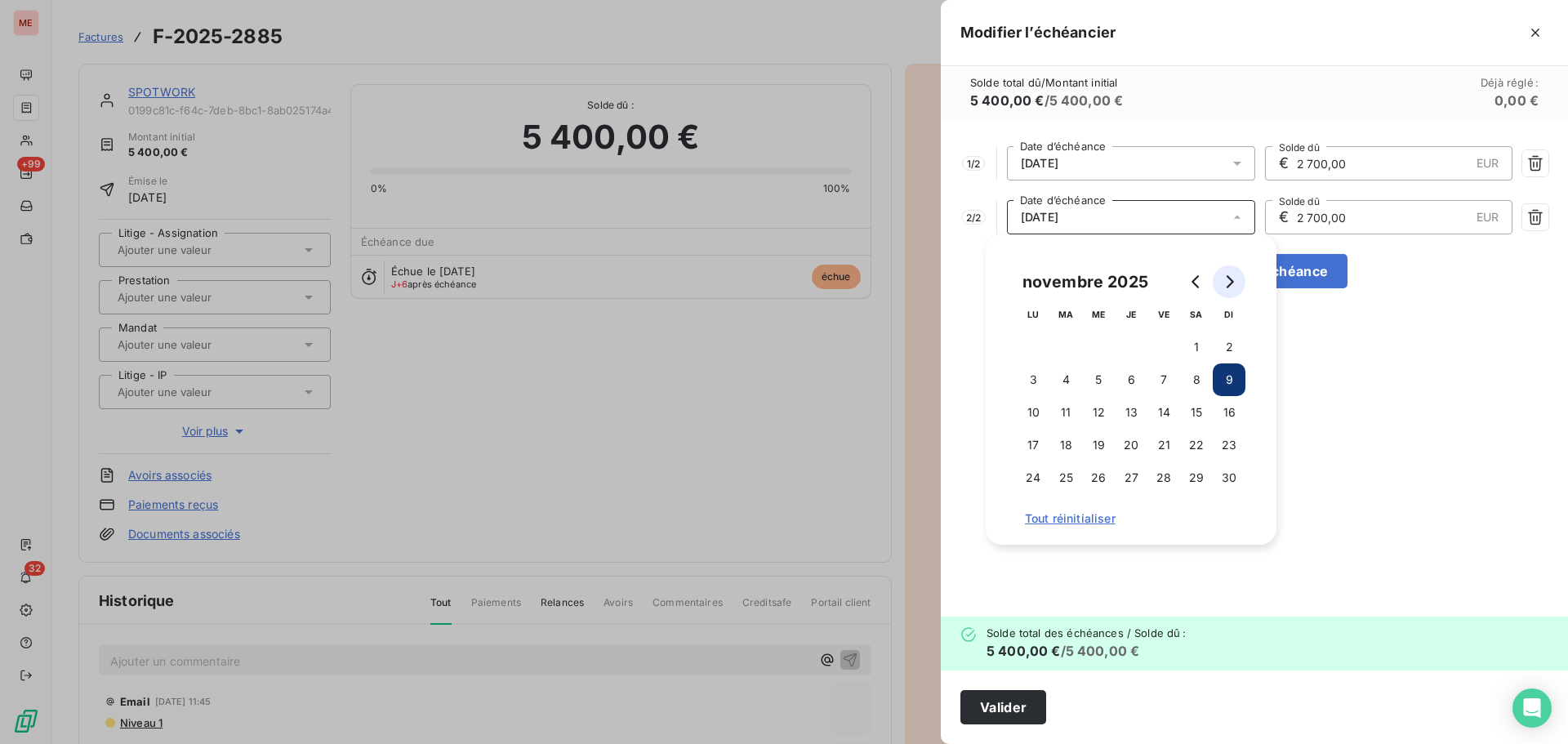
click at [1233, 276] on icon "Go to next month" at bounding box center [1228, 281] width 13 height 13
click at [1037, 408] on button "15" at bounding box center [1033, 412] width 33 height 33
click at [1218, 567] on div "1 / 2 [DATE] Date d’échéance € 2 700,00 EUR Solde dû 2 / 2 [DATE] Date d’échéan…" at bounding box center [1255, 369] width 628 height 497
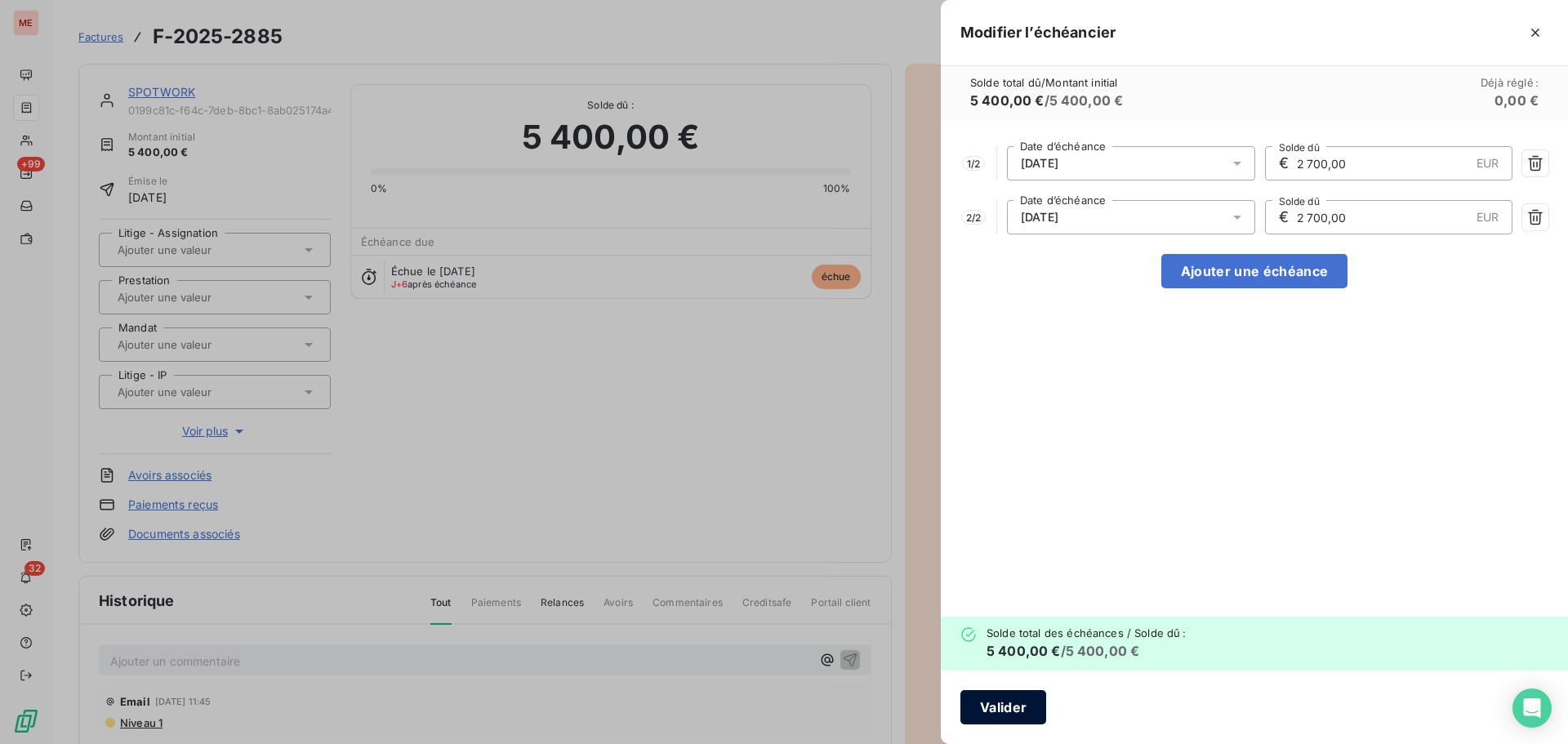
click at [994, 712] on button "Valider" at bounding box center [1003, 706] width 85 height 34
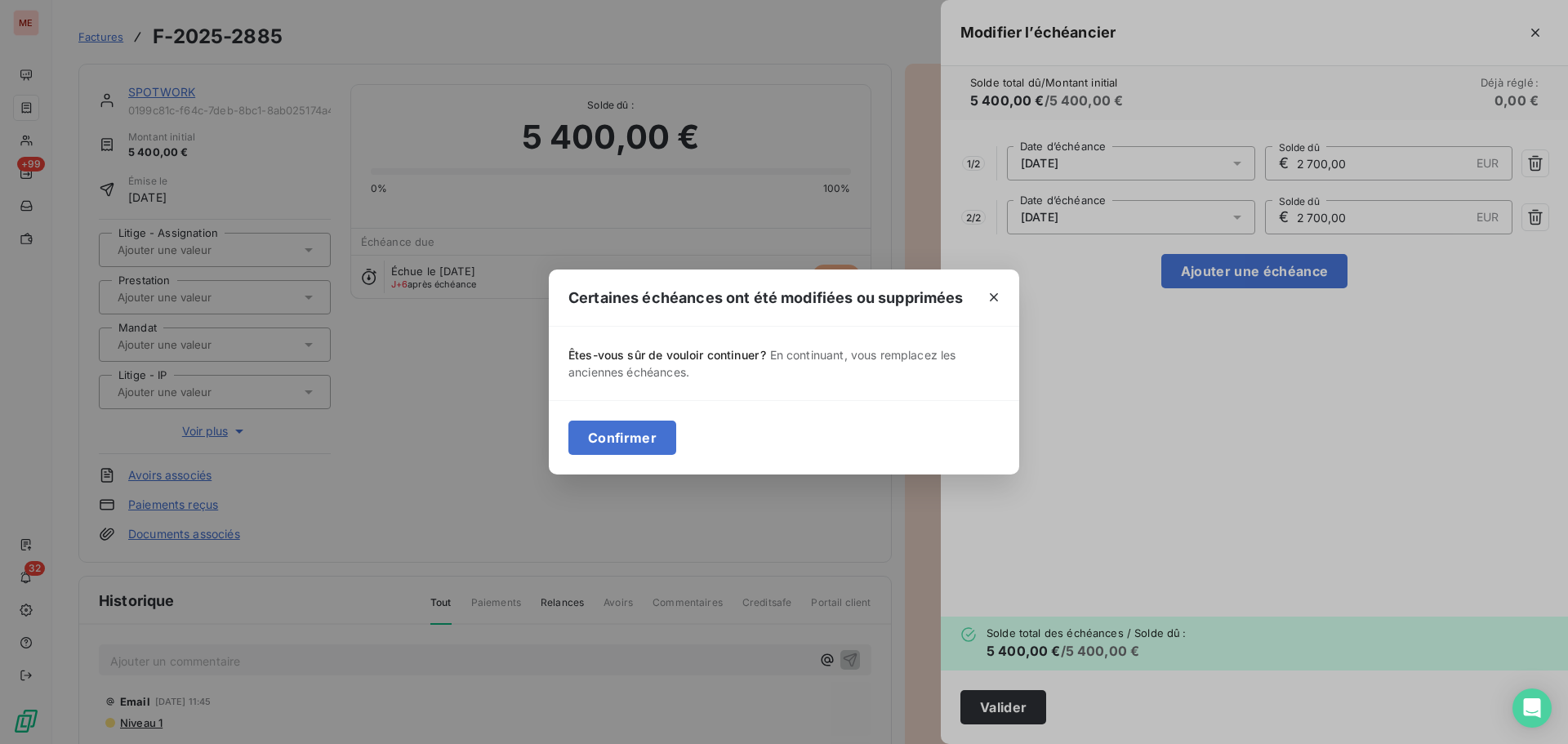
click at [1050, 307] on div "Certaines échéances ont été modifiées ou supprimées Êtes-vous sûr de vouloir co…" at bounding box center [784, 372] width 1568 height 744
click at [996, 293] on icon "button" at bounding box center [994, 297] width 16 height 16
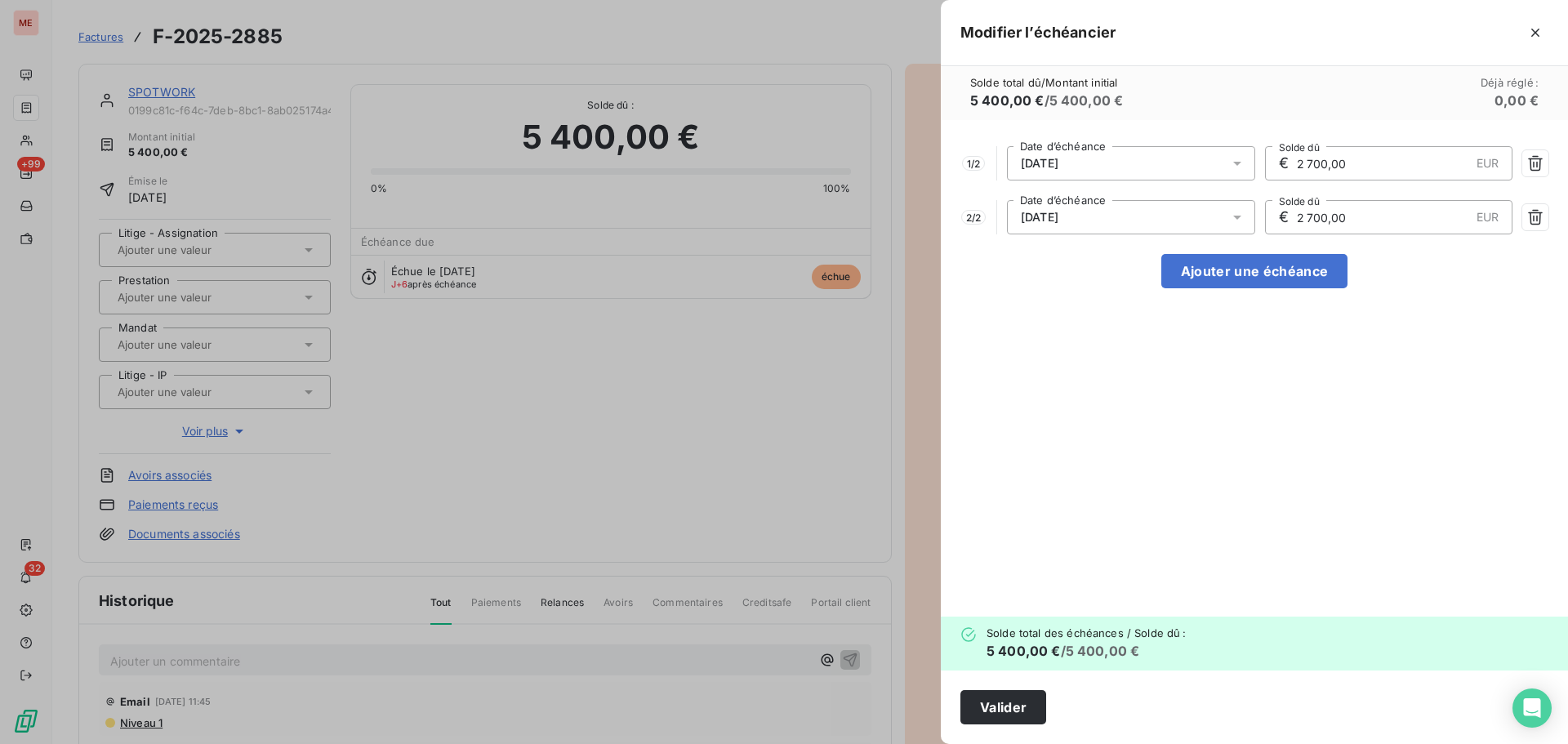
click at [1054, 226] on div "[DATE]" at bounding box center [1131, 216] width 248 height 34
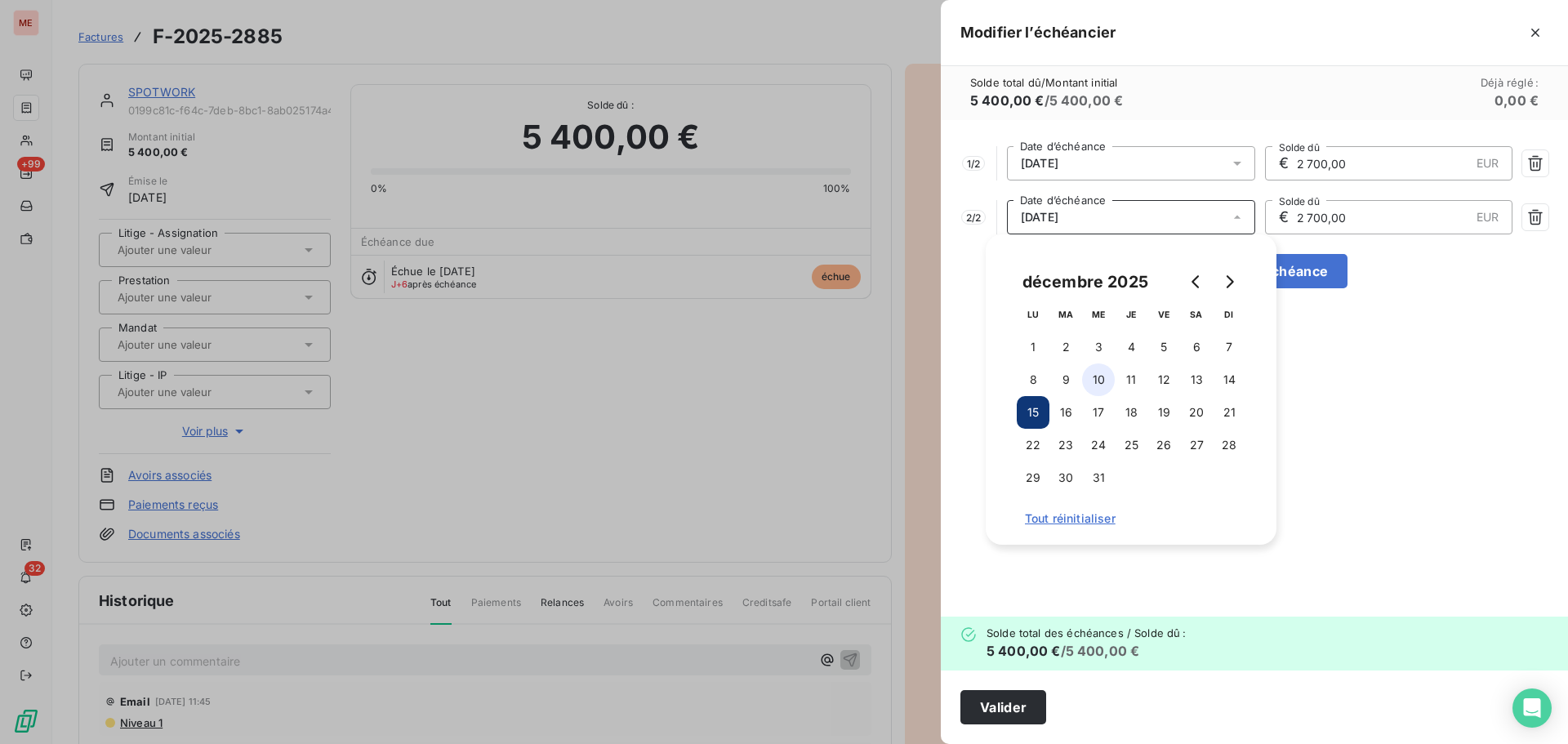
click at [1105, 379] on button "10" at bounding box center [1098, 380] width 33 height 33
click at [1004, 710] on button "Valider" at bounding box center [1003, 706] width 85 height 34
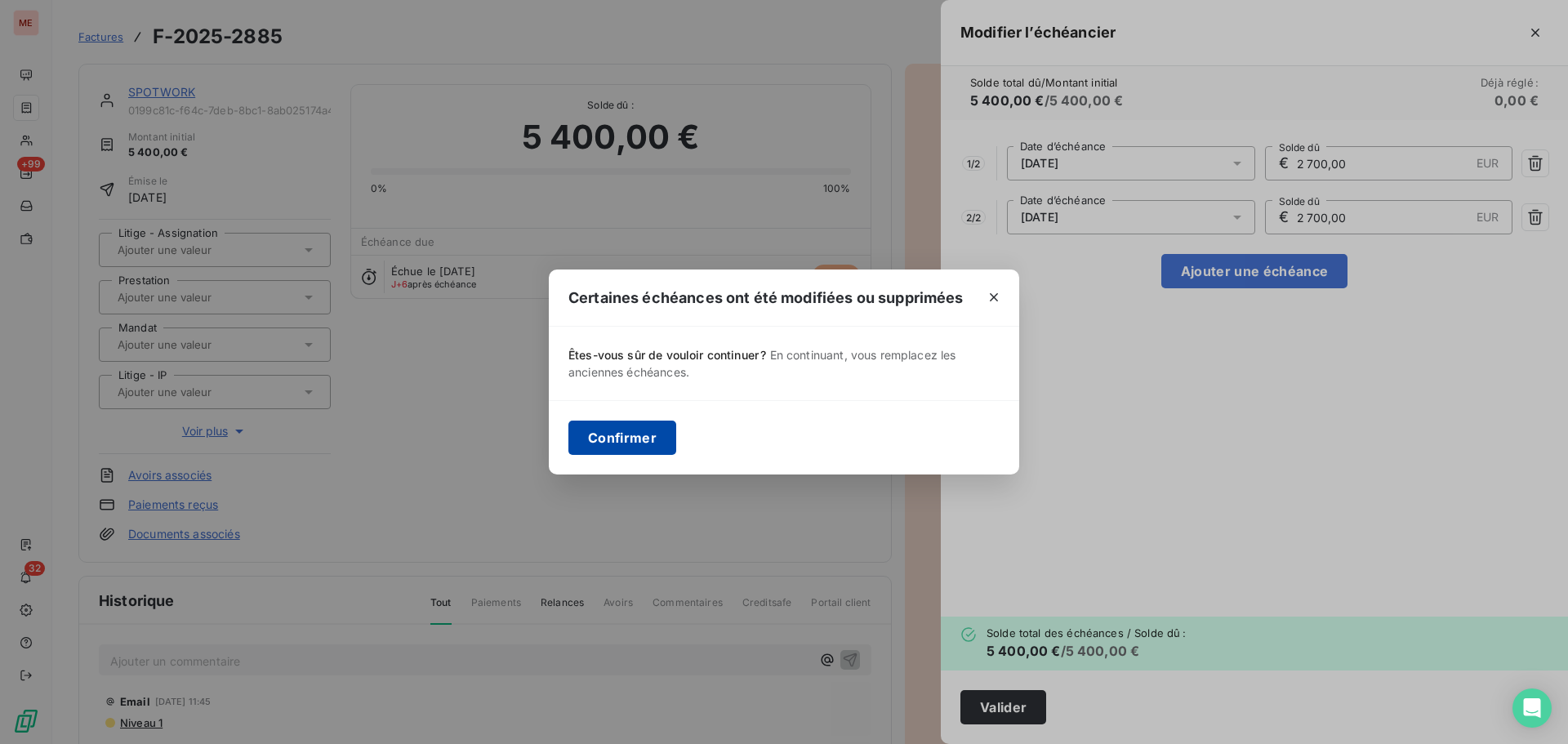
click at [592, 441] on button "Confirmer" at bounding box center [622, 437] width 108 height 34
